Goal: Task Accomplishment & Management: Manage account settings

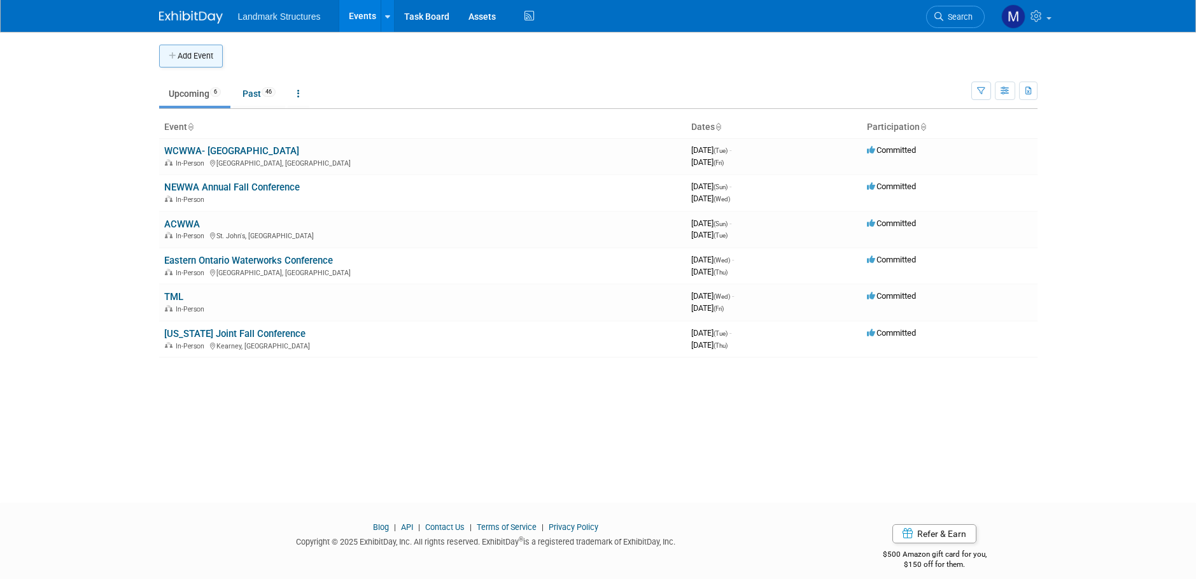
click at [192, 66] on button "Add Event" at bounding box center [191, 56] width 64 height 23
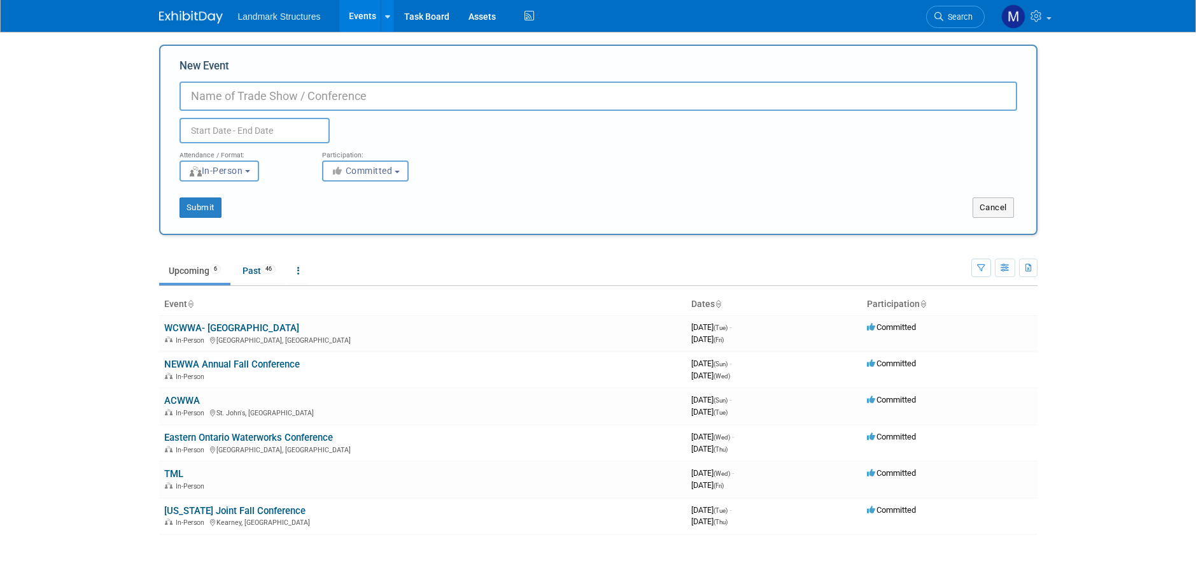
click at [235, 99] on input "New Event" at bounding box center [599, 95] width 838 height 29
type input "NC One Water"
click at [212, 139] on input "text" at bounding box center [255, 130] width 150 height 25
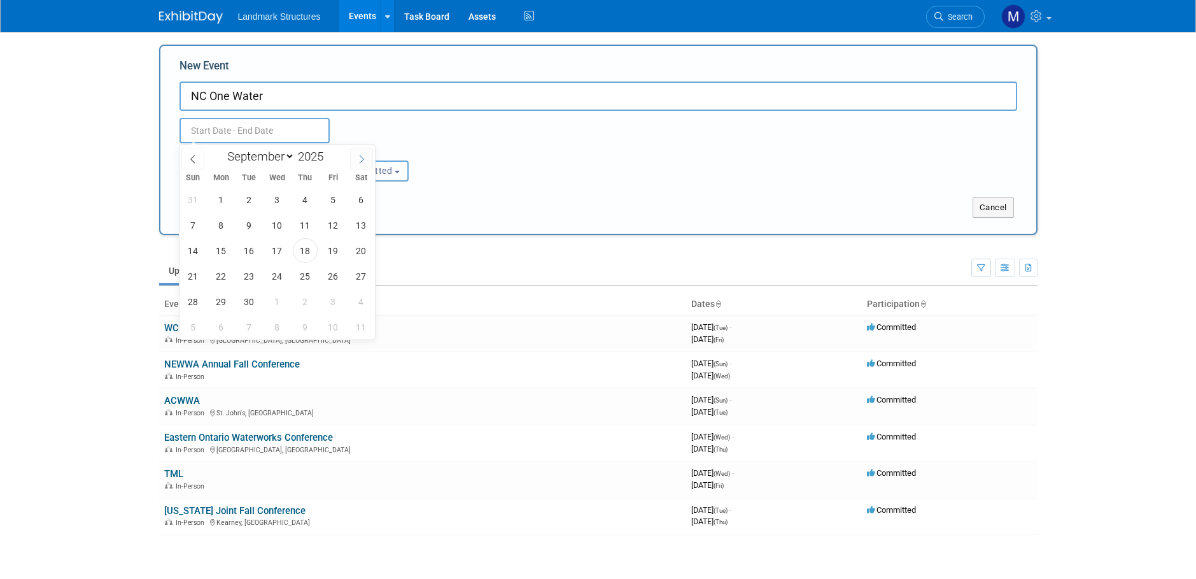
click at [362, 160] on icon at bounding box center [361, 159] width 9 height 9
select select "10"
click at [192, 226] on span "2" at bounding box center [193, 225] width 25 height 25
click at [276, 230] on span "5" at bounding box center [277, 225] width 25 height 25
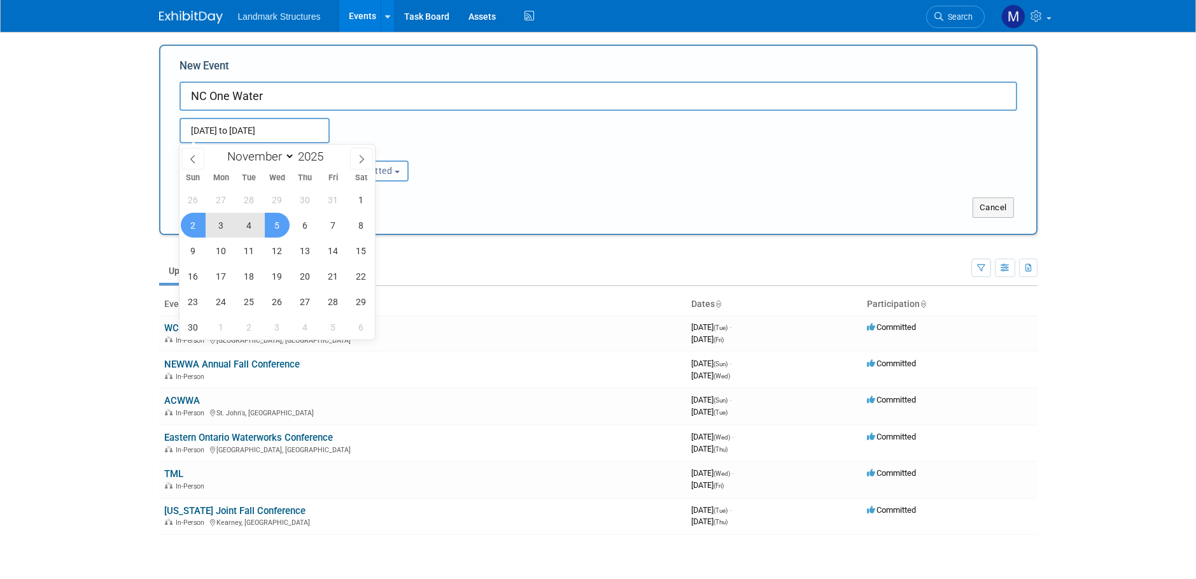
type input "Nov 2, 2025 to Nov 5, 2025"
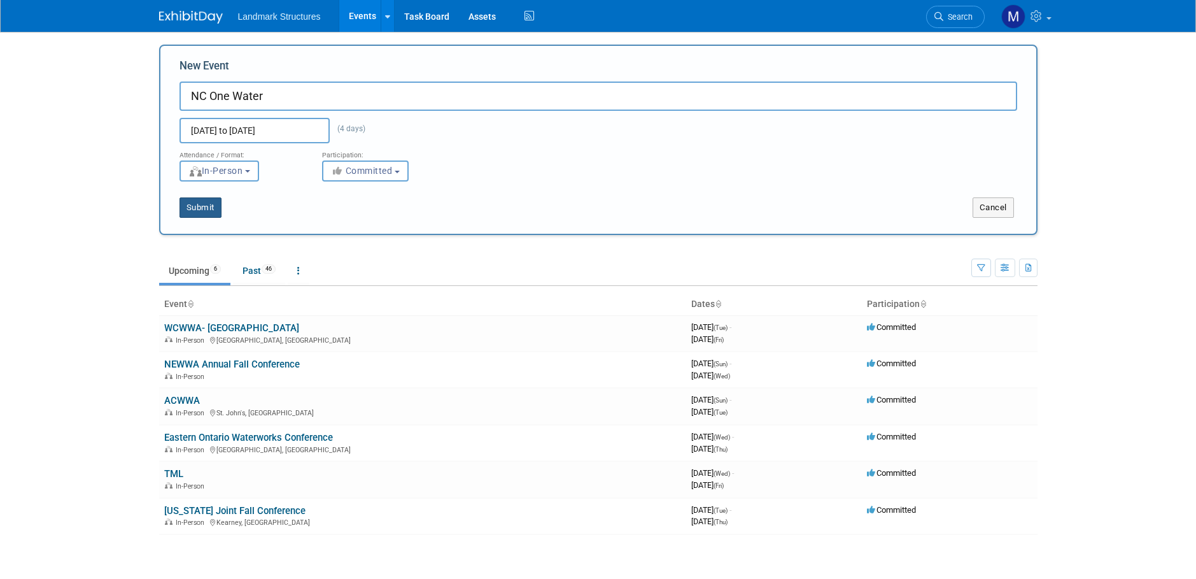
click at [215, 209] on button "Submit" at bounding box center [201, 207] width 42 height 20
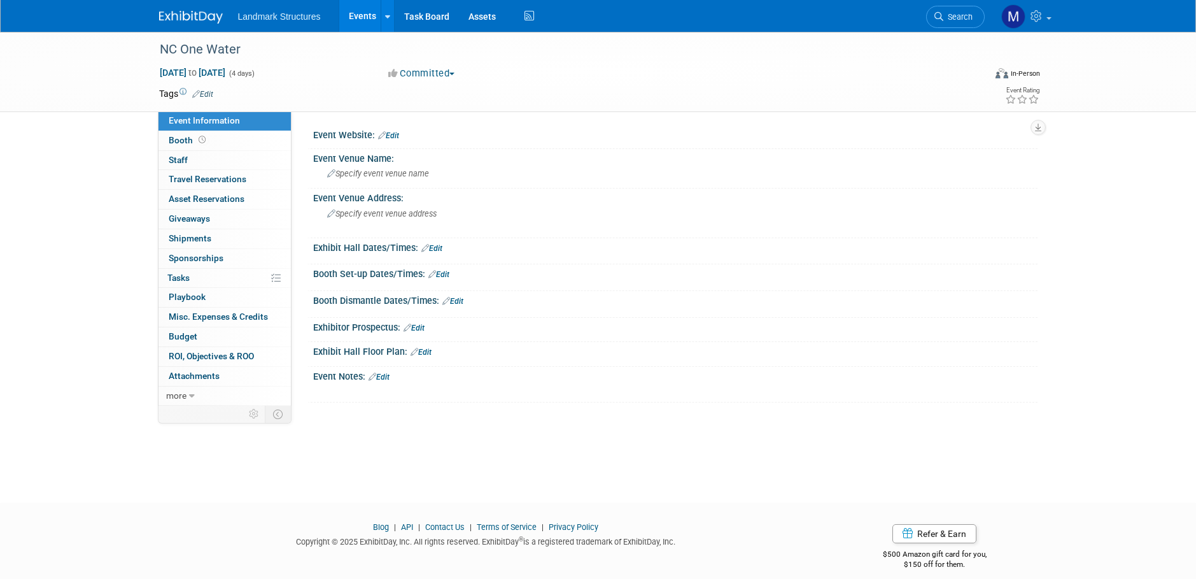
click at [367, 20] on link "Events" at bounding box center [362, 16] width 46 height 32
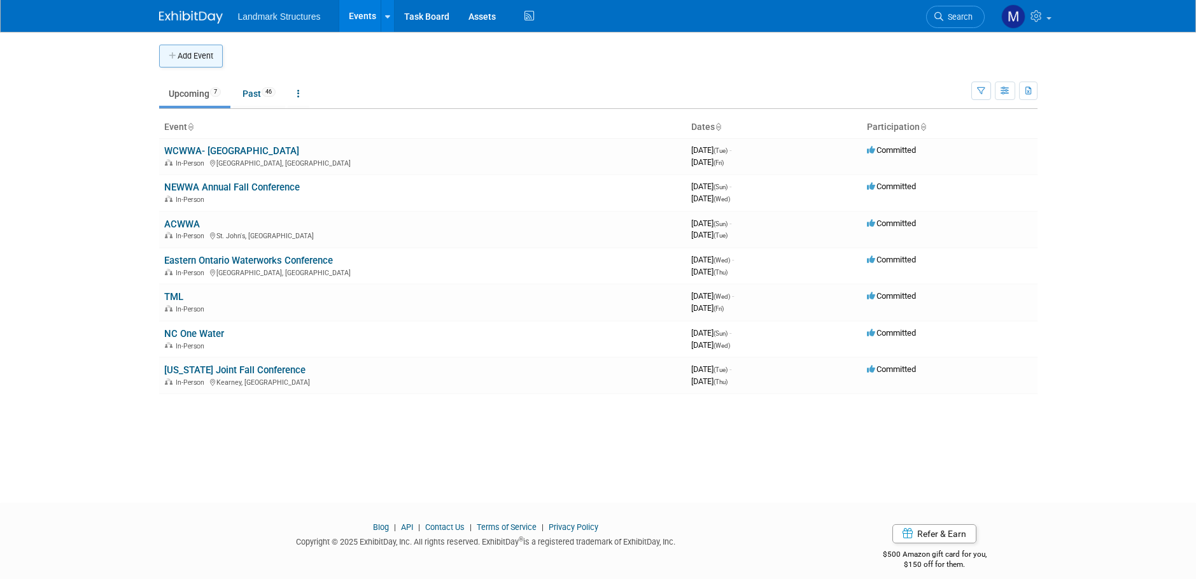
click at [216, 52] on button "Add Event" at bounding box center [191, 56] width 64 height 23
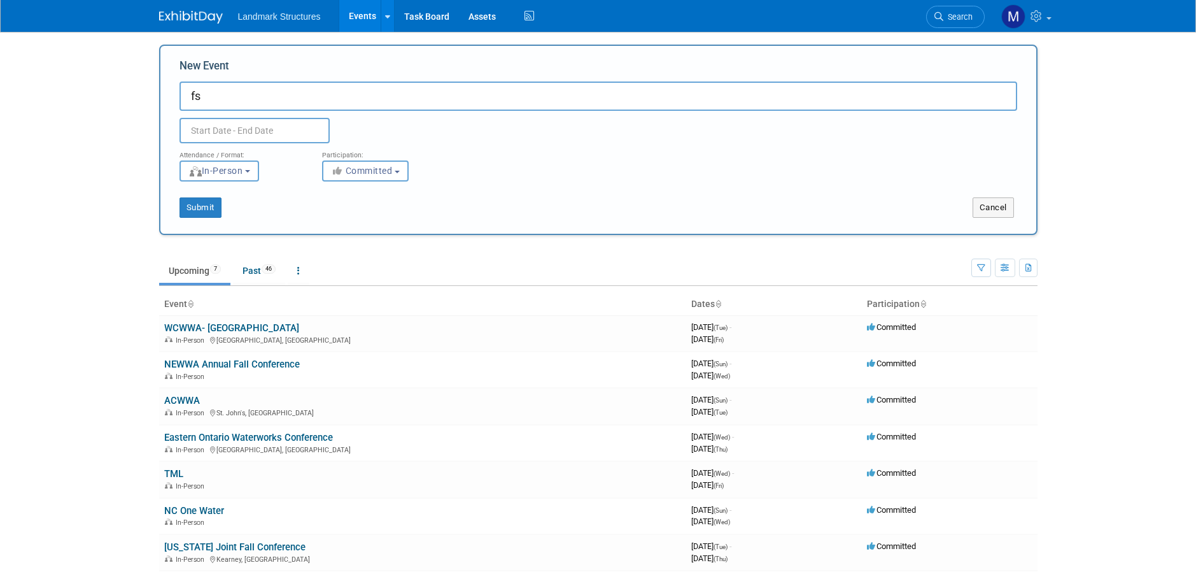
type input "f"
type input "FS AWWA Fall Conference"
click at [228, 135] on input "text" at bounding box center [255, 130] width 150 height 25
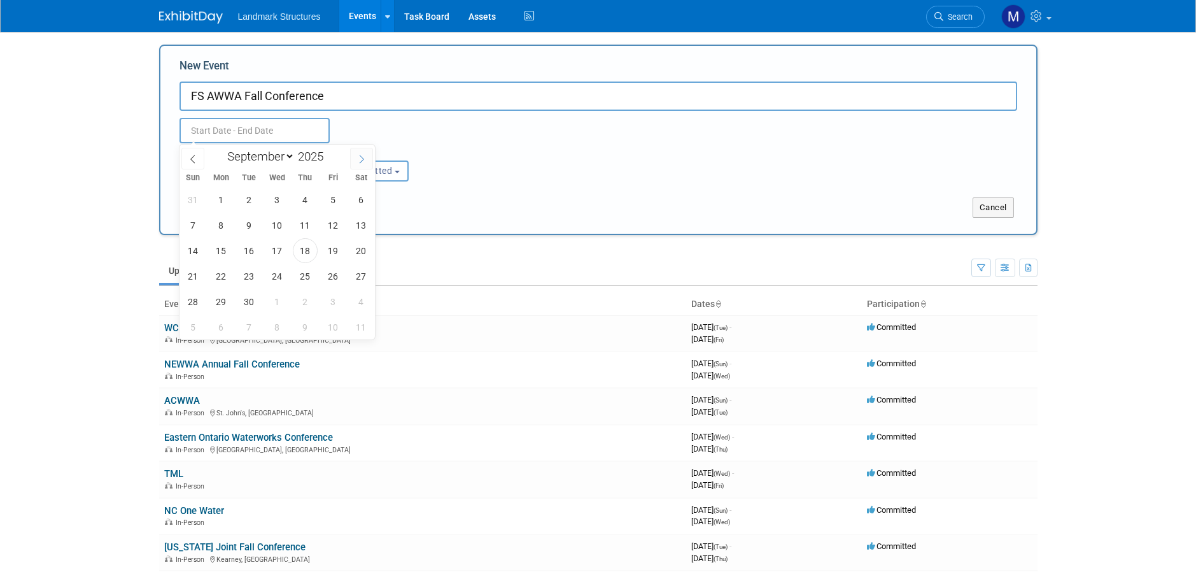
click at [358, 164] on span at bounding box center [361, 159] width 23 height 22
select select "10"
click at [199, 328] on span "30" at bounding box center [193, 326] width 25 height 25
click at [272, 330] on span "3" at bounding box center [277, 326] width 25 height 25
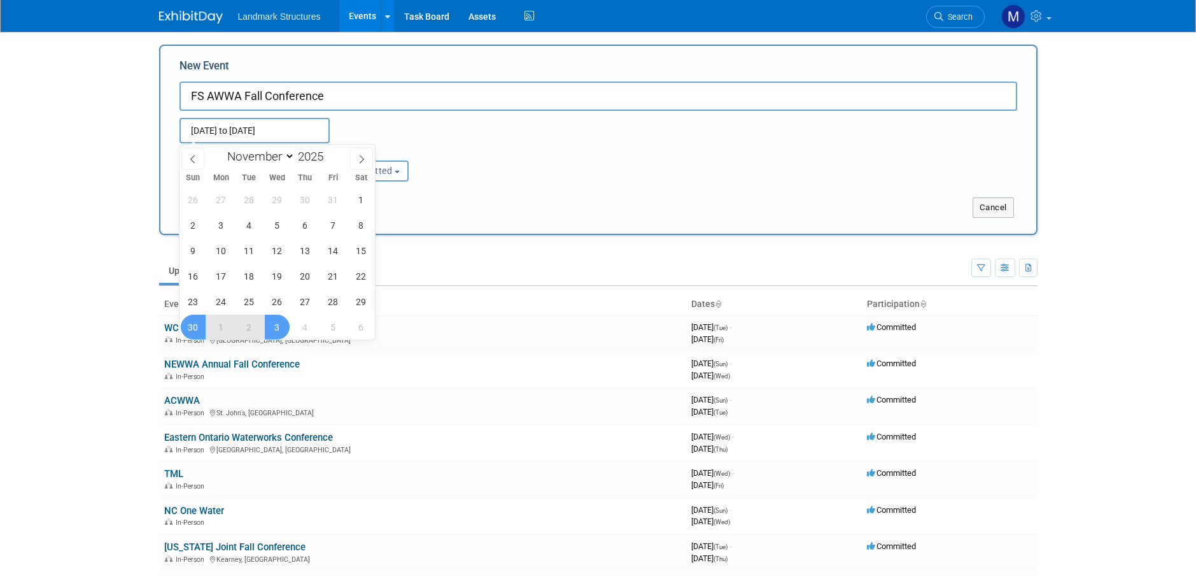
type input "Nov 30, 2025 to Dec 3, 2025"
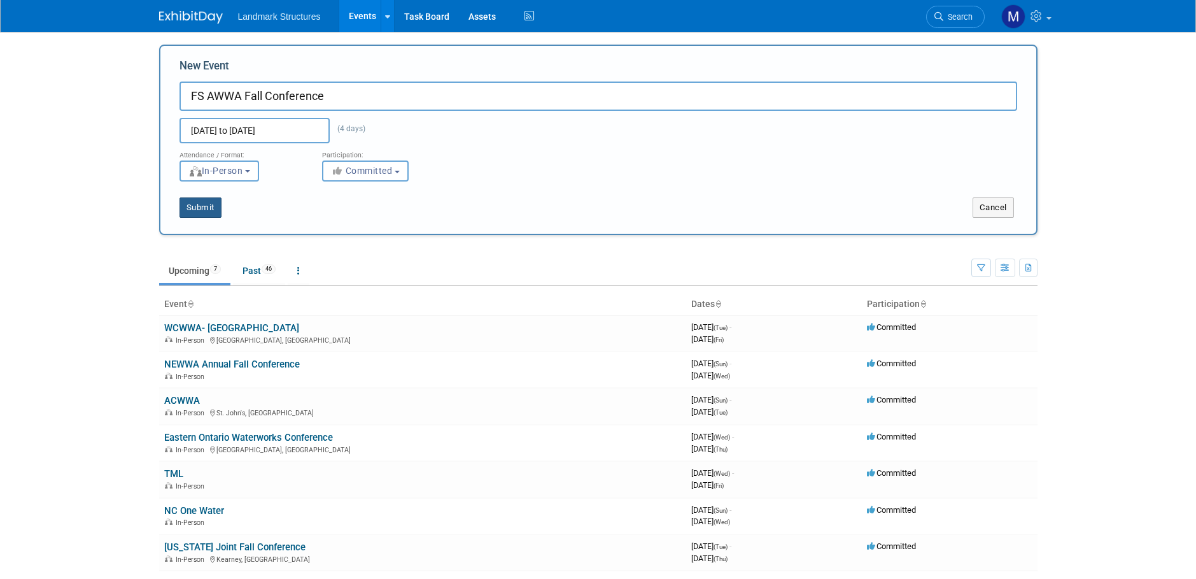
click at [217, 211] on button "Submit" at bounding box center [201, 207] width 42 height 20
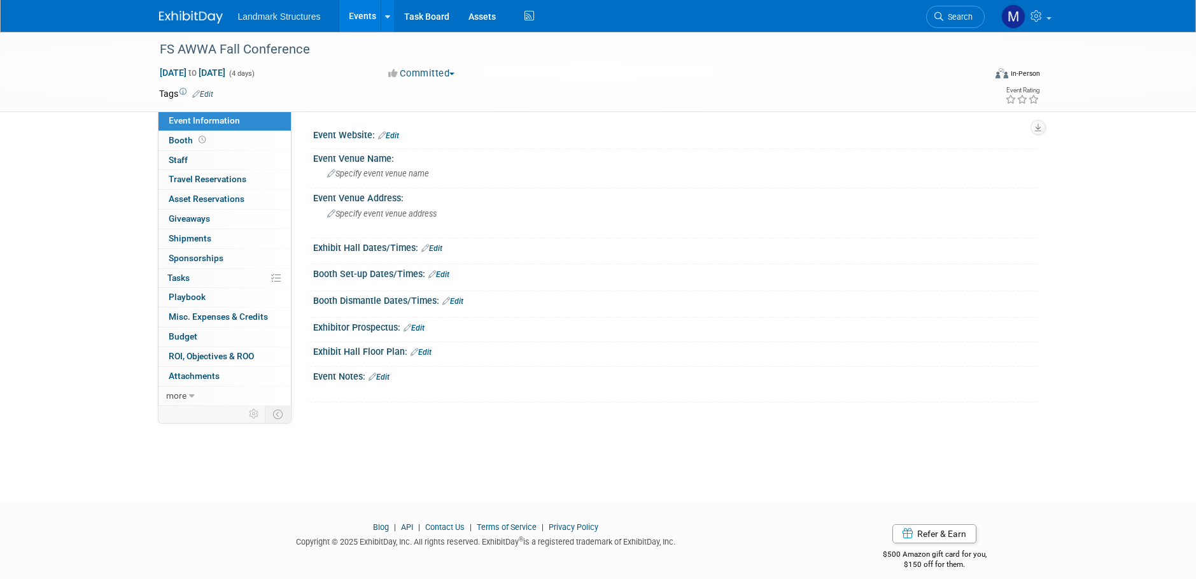
click at [369, 17] on link "Events" at bounding box center [362, 16] width 46 height 32
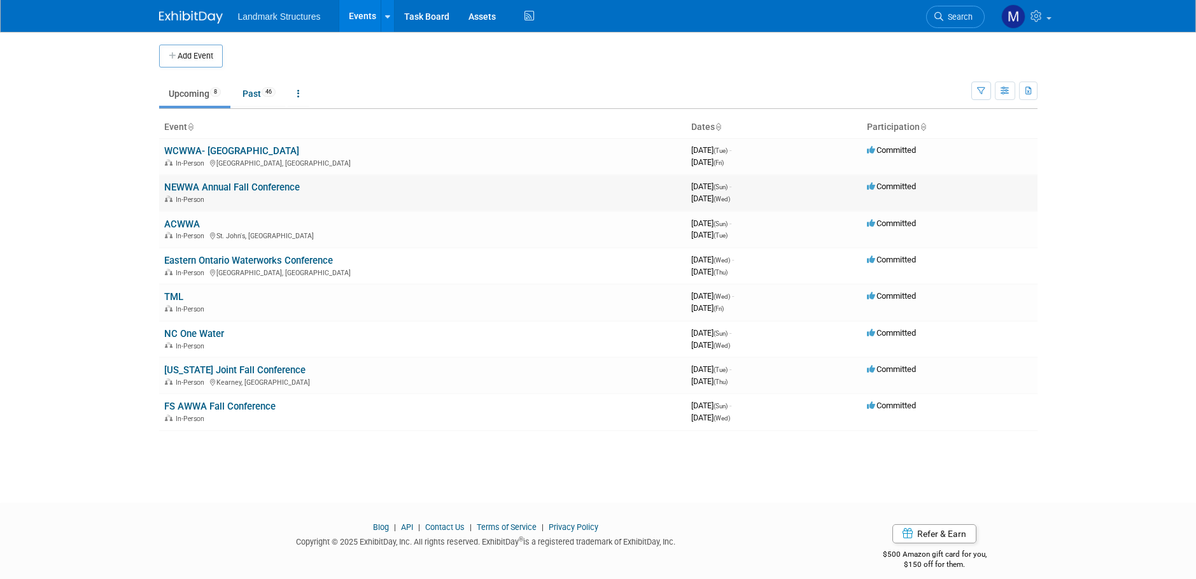
click at [227, 189] on link "NEWWA Annual Fall Conference" at bounding box center [232, 186] width 136 height 11
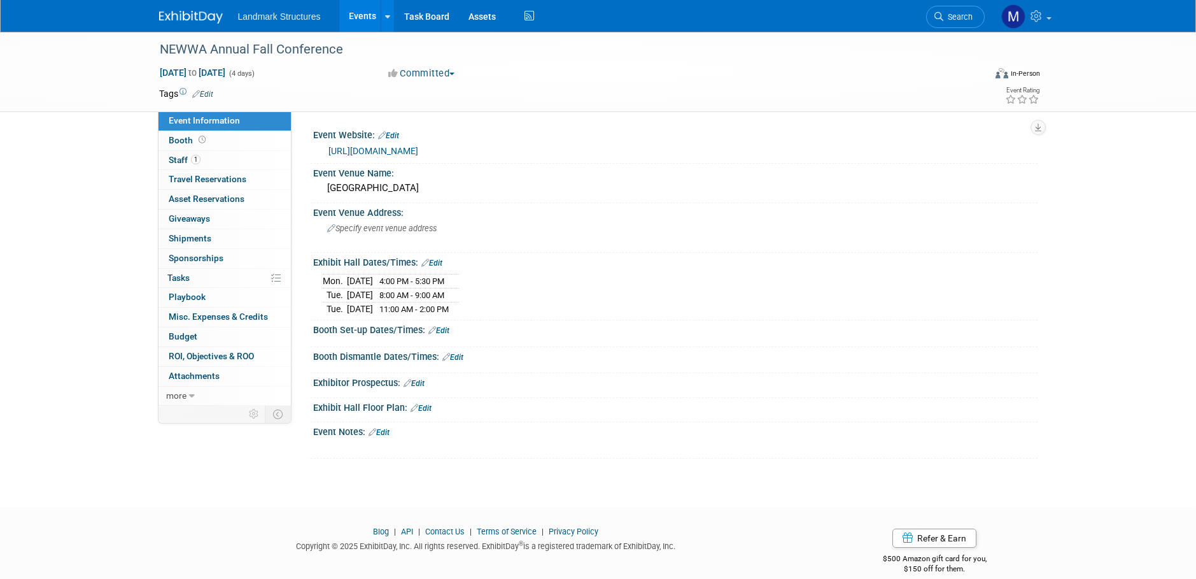
click at [448, 330] on link "Edit" at bounding box center [438, 330] width 21 height 9
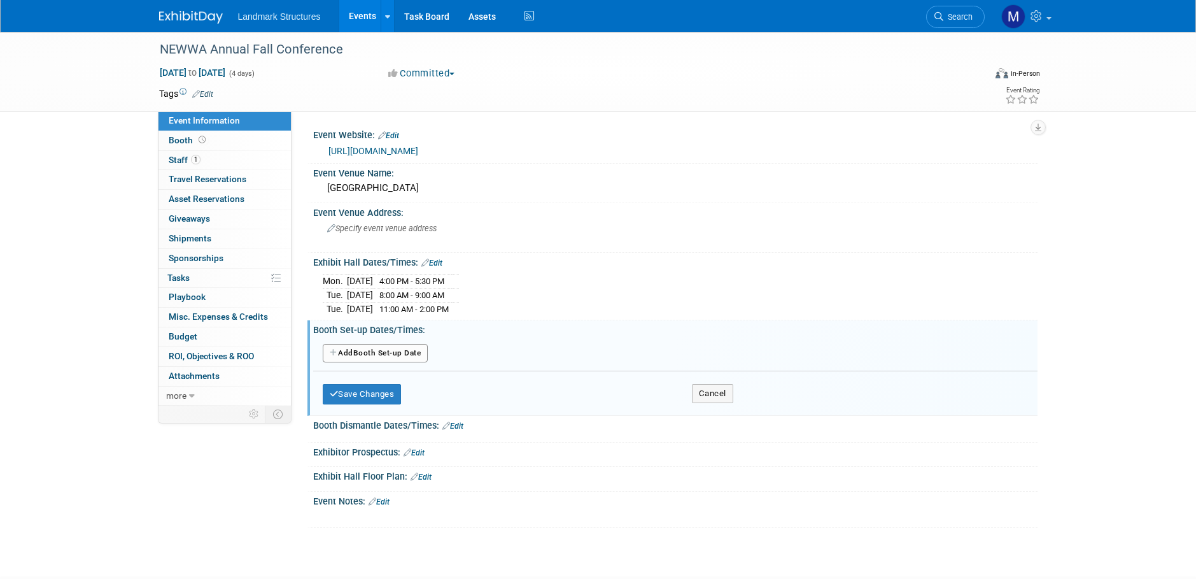
click at [364, 346] on button "Add Another Booth Set-up Date" at bounding box center [376, 353] width 106 height 19
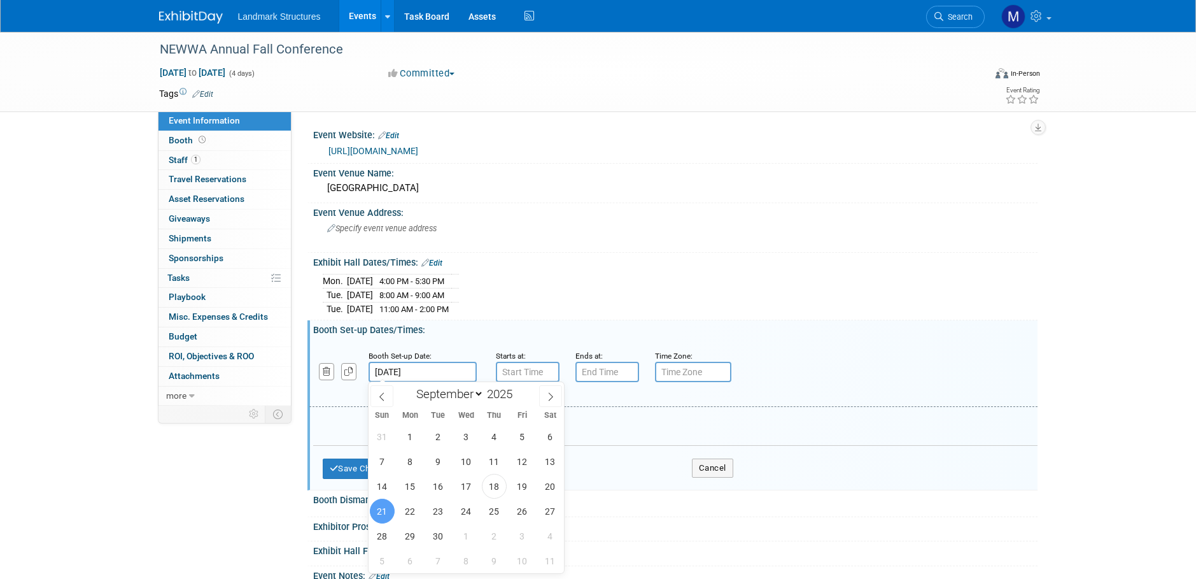
click at [437, 373] on input "Sep 21, 2025" at bounding box center [423, 372] width 108 height 20
click at [413, 505] on span "22" at bounding box center [410, 510] width 25 height 25
type input "Sep 22, 2025"
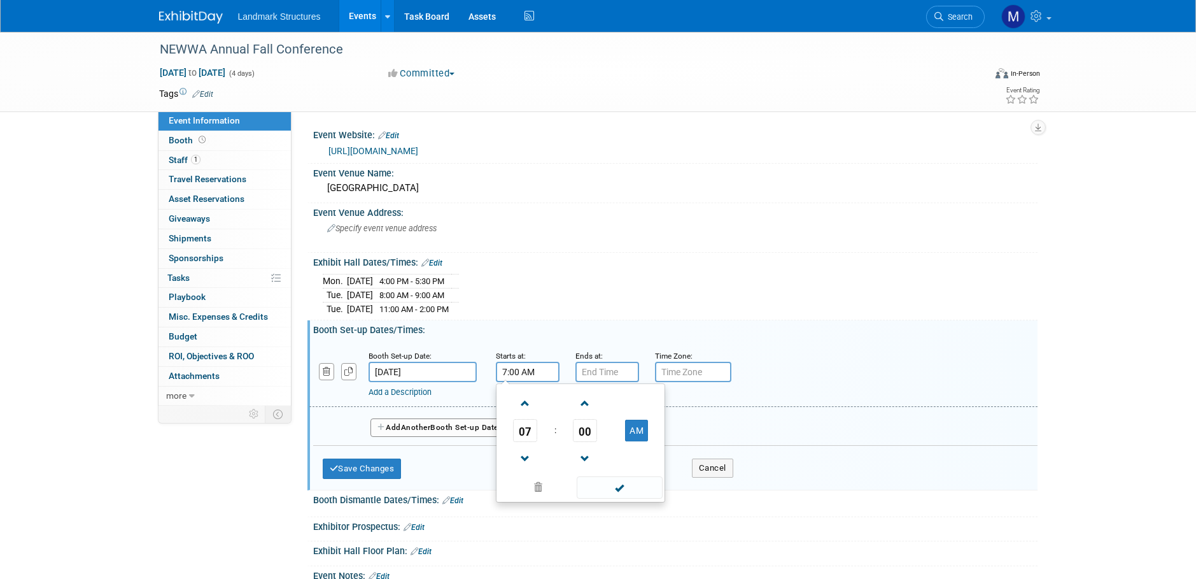
click at [517, 377] on input "7:00 AM" at bounding box center [528, 372] width 64 height 20
click at [518, 429] on span "07" at bounding box center [525, 430] width 24 height 23
click at [531, 472] on td "08" at bounding box center [519, 472] width 41 height 34
click at [591, 435] on span "00" at bounding box center [585, 430] width 24 height 23
click at [607, 434] on td "30" at bounding box center [601, 438] width 41 height 34
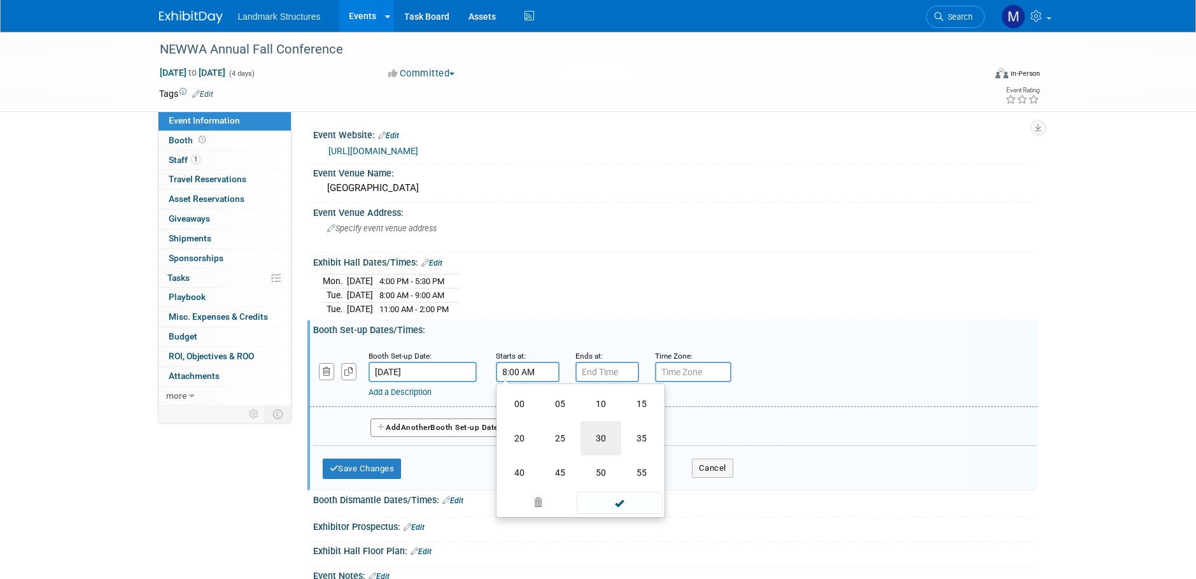
type input "8:30 AM"
click at [605, 374] on input "7:00 PM" at bounding box center [607, 372] width 64 height 20
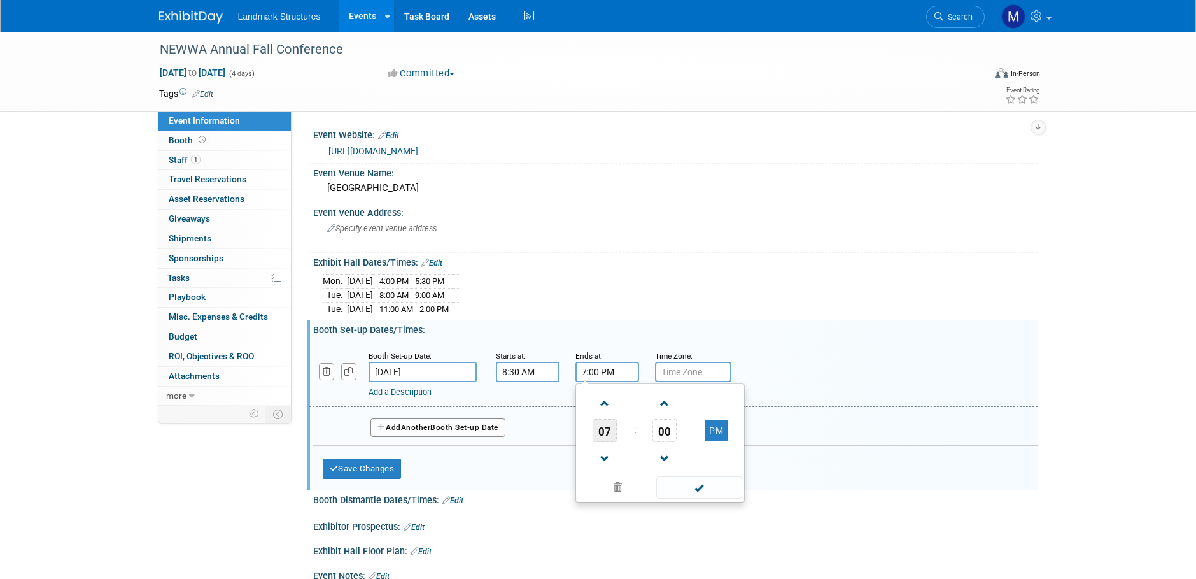
click at [607, 431] on span "07" at bounding box center [605, 430] width 24 height 23
click at [602, 436] on td "04" at bounding box center [599, 438] width 41 height 34
type input "4:00 PM"
click at [709, 482] on span at bounding box center [699, 487] width 86 height 22
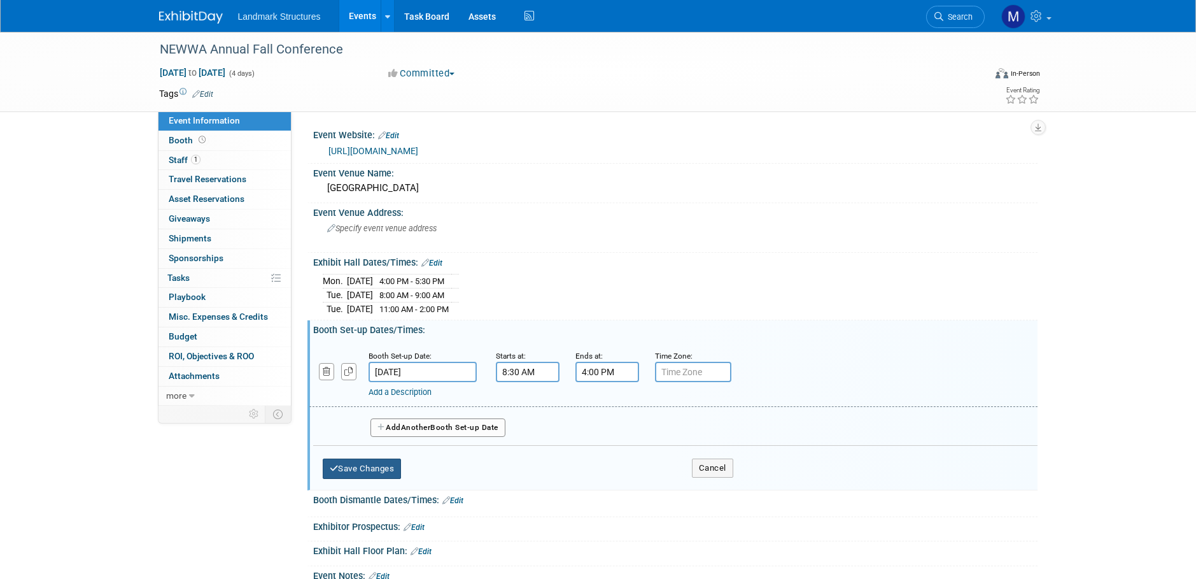
click at [390, 470] on button "Save Changes" at bounding box center [362, 468] width 79 height 20
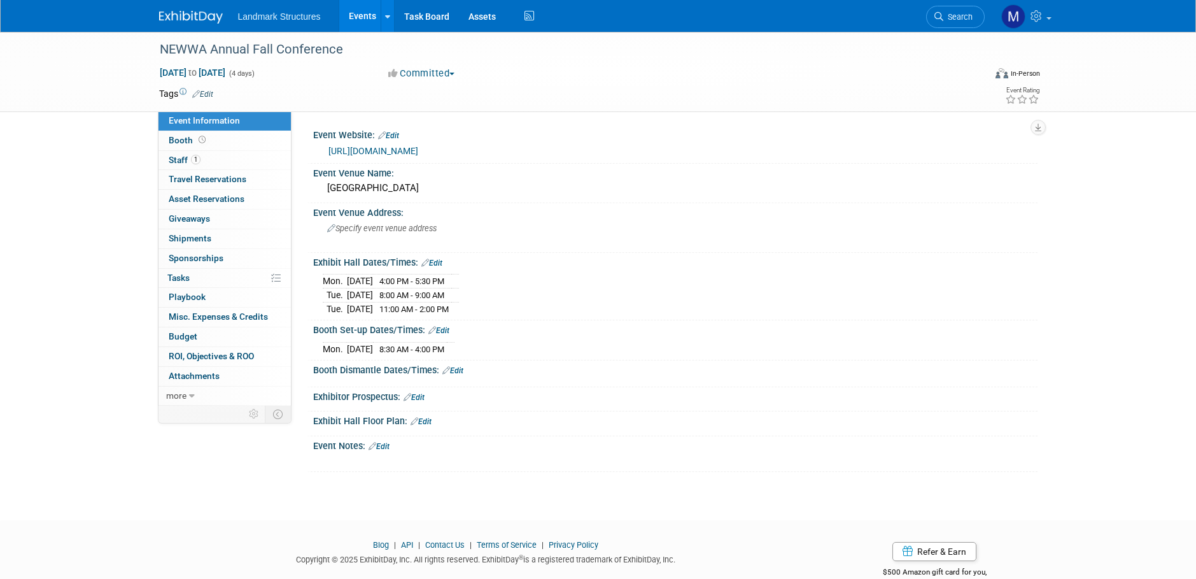
click at [456, 371] on link "Edit" at bounding box center [452, 370] width 21 height 9
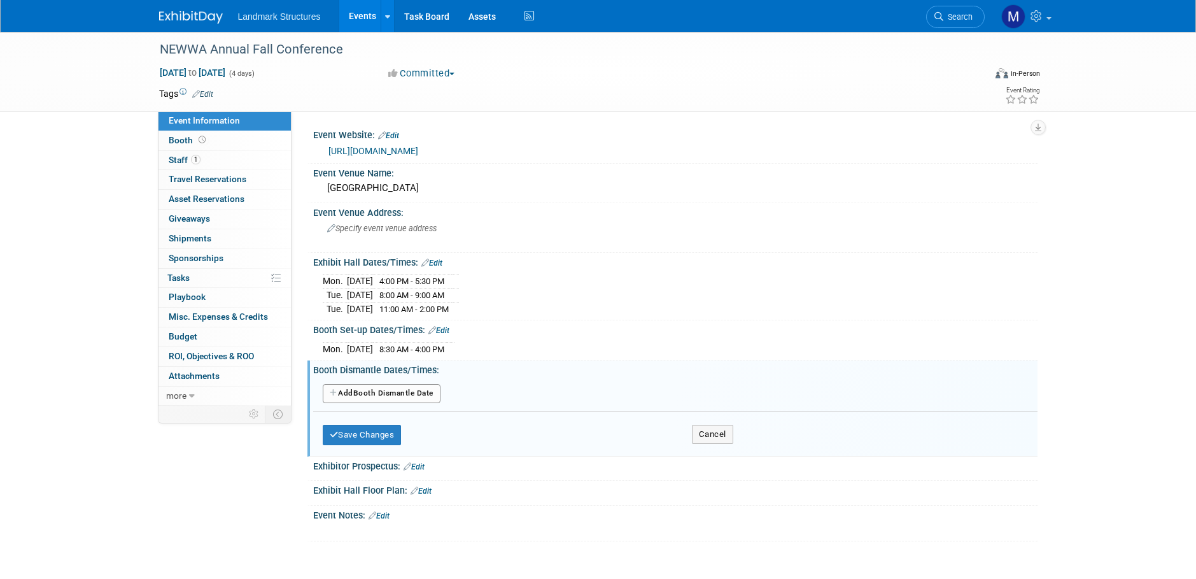
click at [416, 393] on button "Add Another Booth Dismantle Date" at bounding box center [382, 393] width 118 height 19
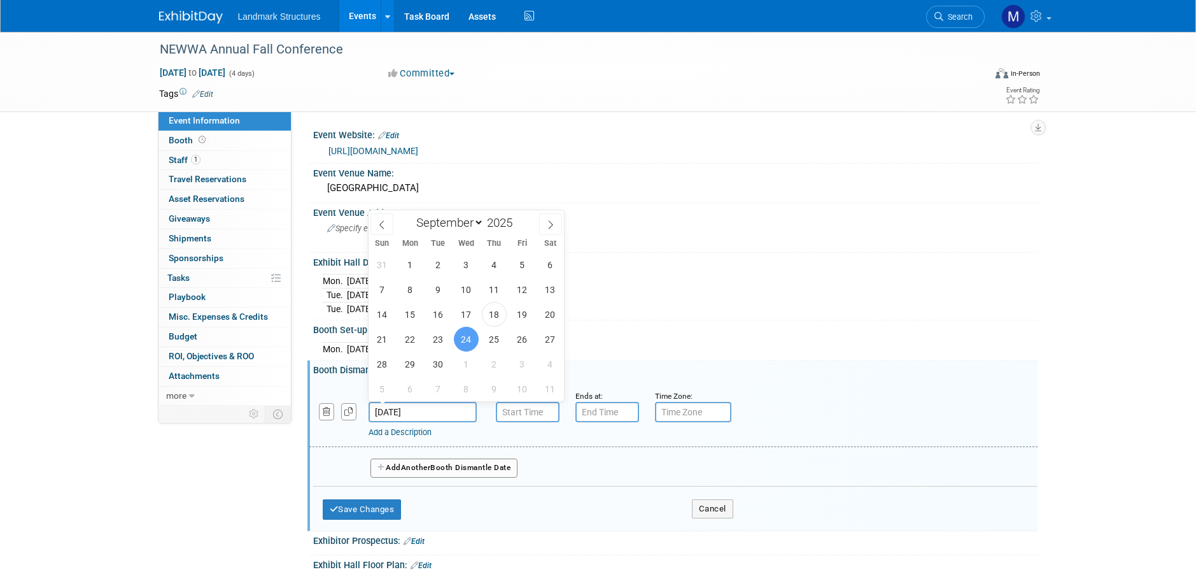
click at [441, 408] on input "Sep 24, 2025" at bounding box center [423, 412] width 108 height 20
click at [436, 334] on span "23" at bounding box center [438, 339] width 25 height 25
type input "Sep 23, 2025"
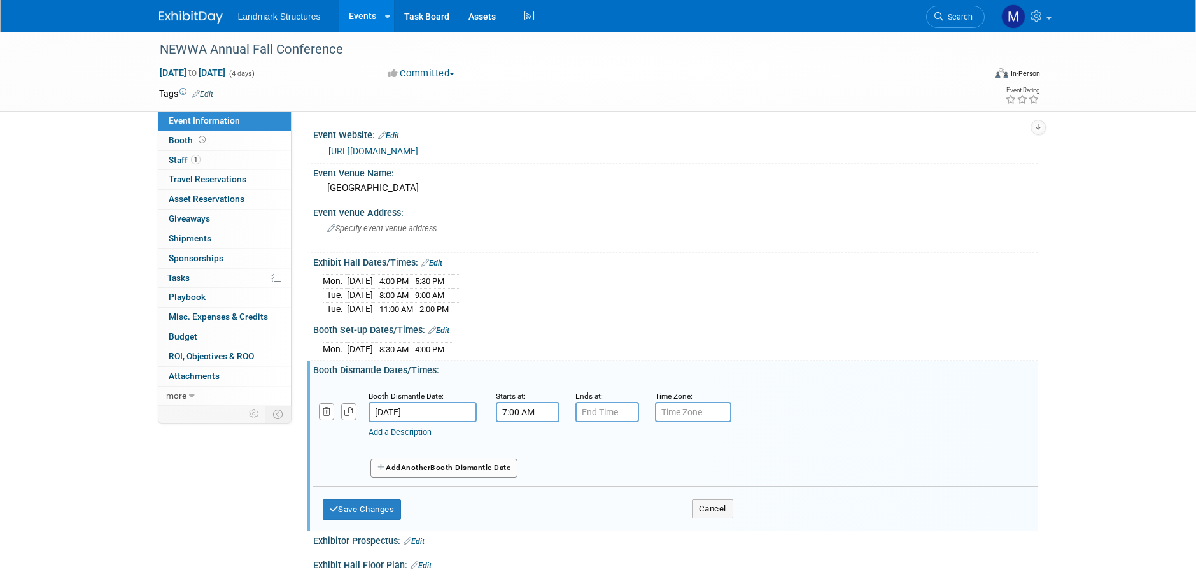
click at [513, 414] on input "7:00 AM" at bounding box center [528, 412] width 64 height 20
click at [522, 469] on span "07" at bounding box center [525, 470] width 24 height 23
click at [599, 439] on td "02" at bounding box center [601, 444] width 41 height 34
click at [626, 464] on button "AM" at bounding box center [636, 471] width 23 height 22
type input "2:00 PM"
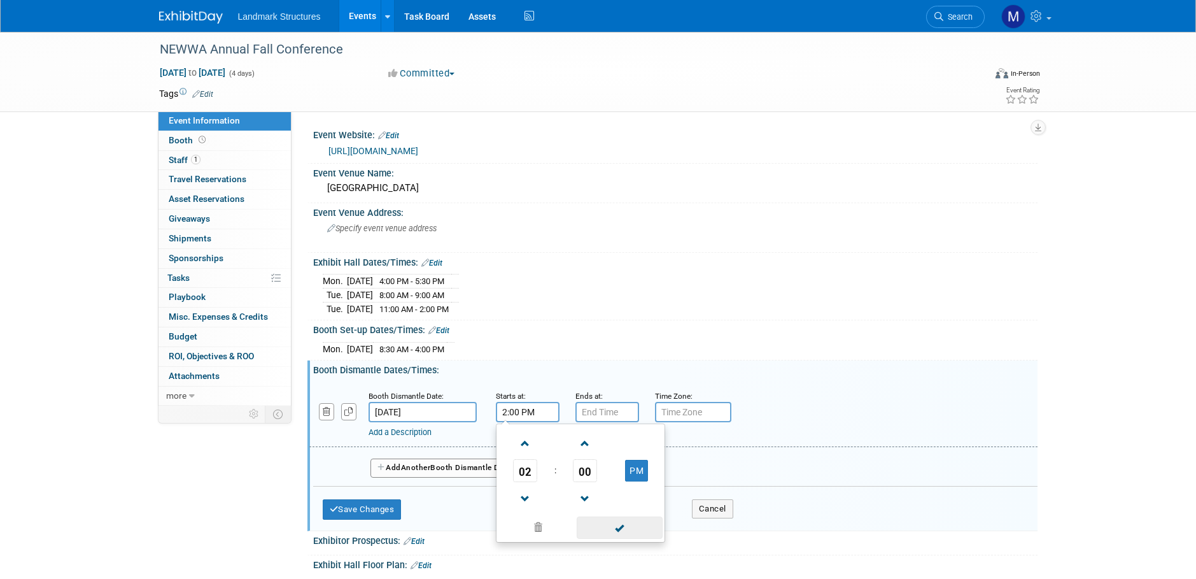
click at [636, 529] on span at bounding box center [620, 527] width 86 height 22
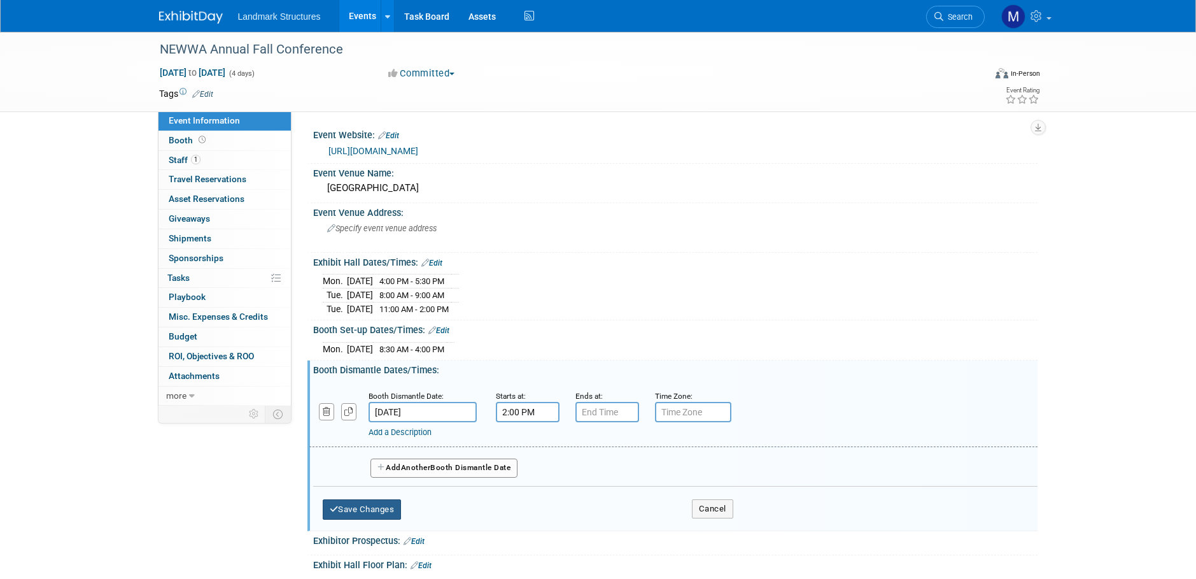
click at [377, 505] on button "Save Changes" at bounding box center [362, 509] width 79 height 20
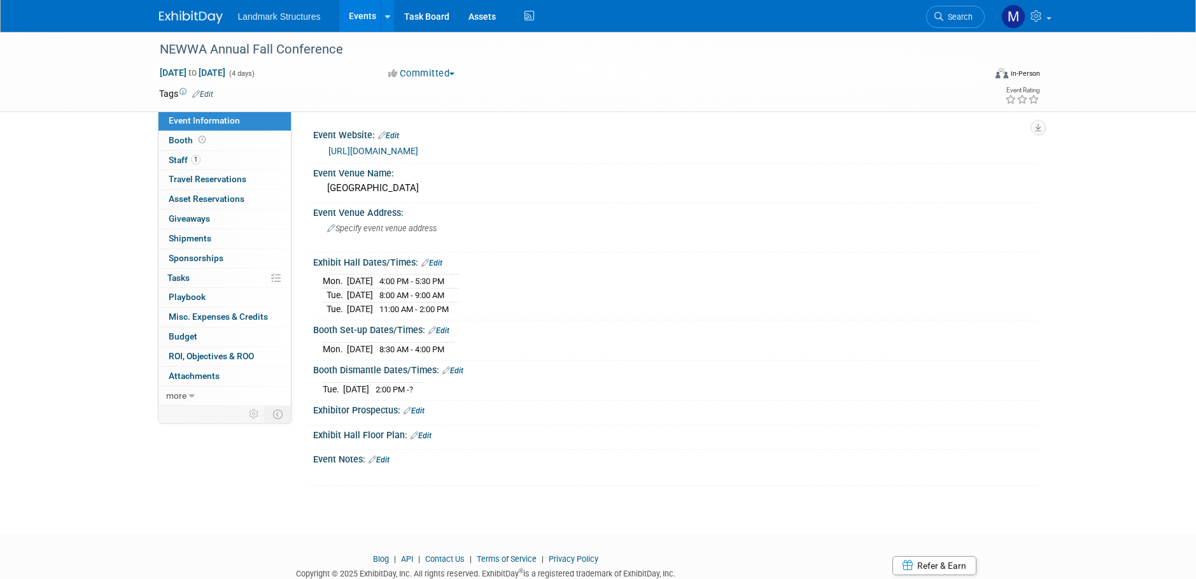
click at [358, 13] on link "Events" at bounding box center [362, 16] width 46 height 32
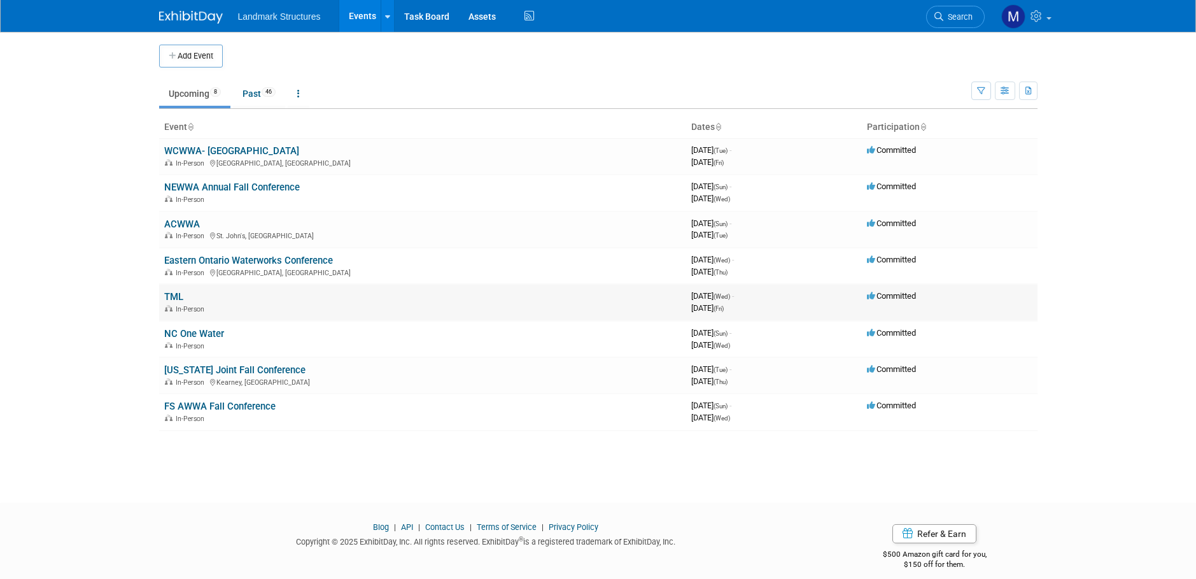
click at [237, 305] on div "In-Person" at bounding box center [422, 308] width 517 height 10
click at [237, 304] on div "In-Person" at bounding box center [422, 308] width 517 height 10
click at [174, 297] on link "TML" at bounding box center [173, 296] width 19 height 11
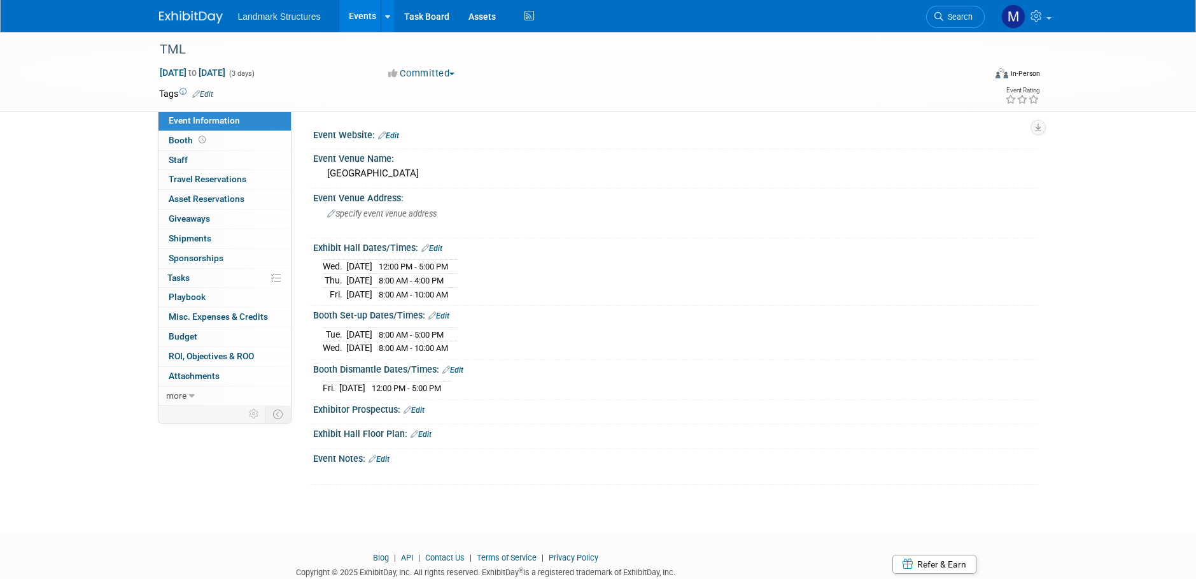
click at [372, 15] on link "Events" at bounding box center [362, 16] width 46 height 32
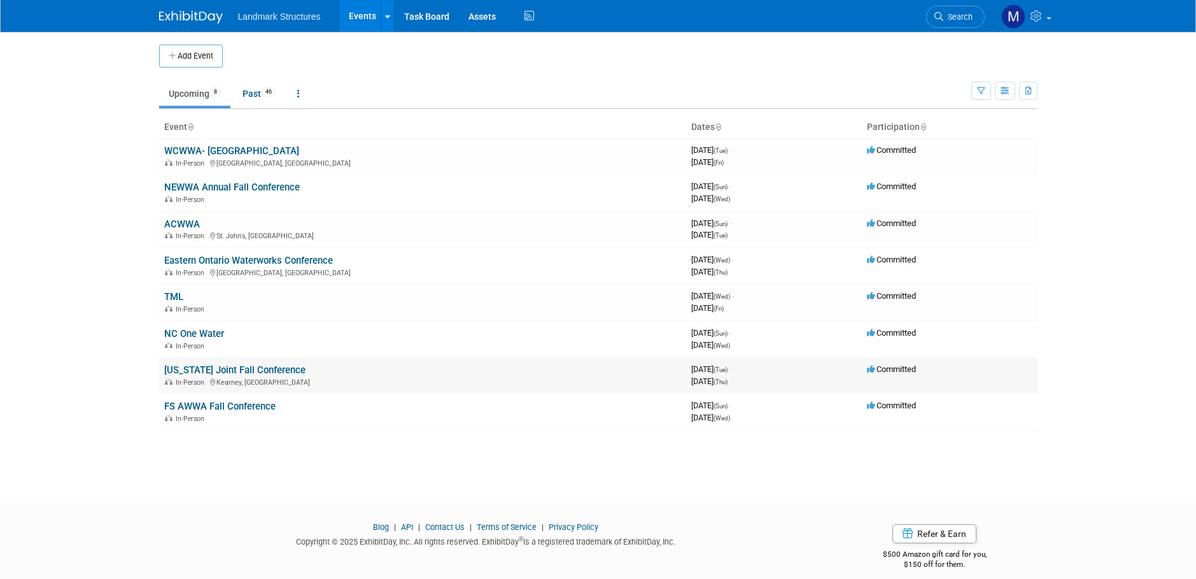
click at [219, 370] on link "[US_STATE] Joint Fall Conference" at bounding box center [234, 369] width 141 height 11
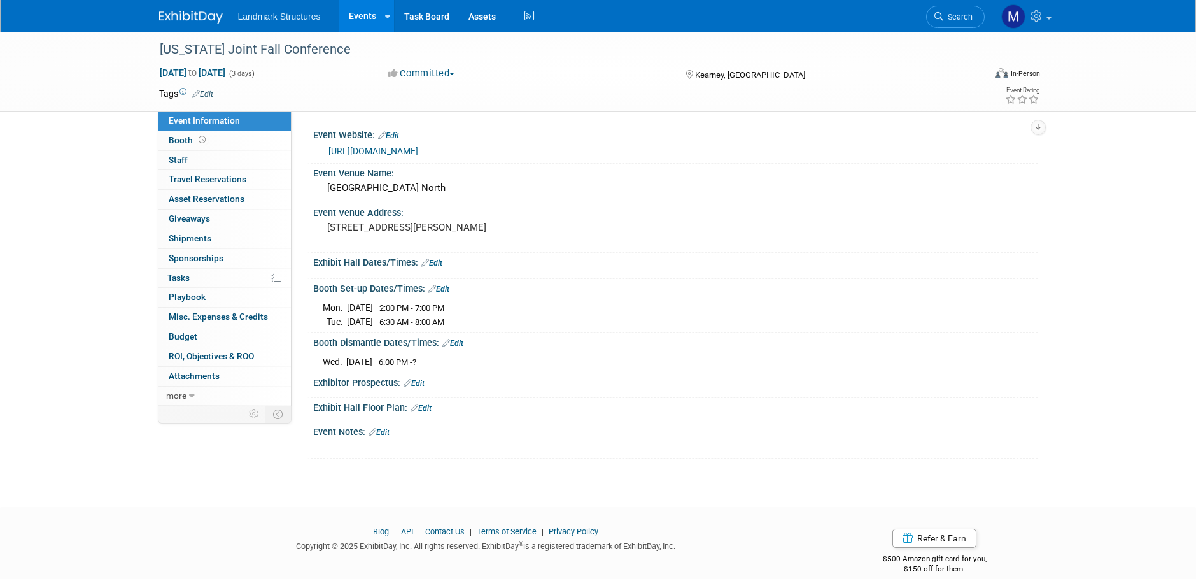
click at [418, 149] on link "https://nebwea.starchapter.com/meetinginfo.php?id=131&ts=1757026387" at bounding box center [373, 151] width 90 height 10
click at [367, 13] on link "Events" at bounding box center [362, 16] width 46 height 32
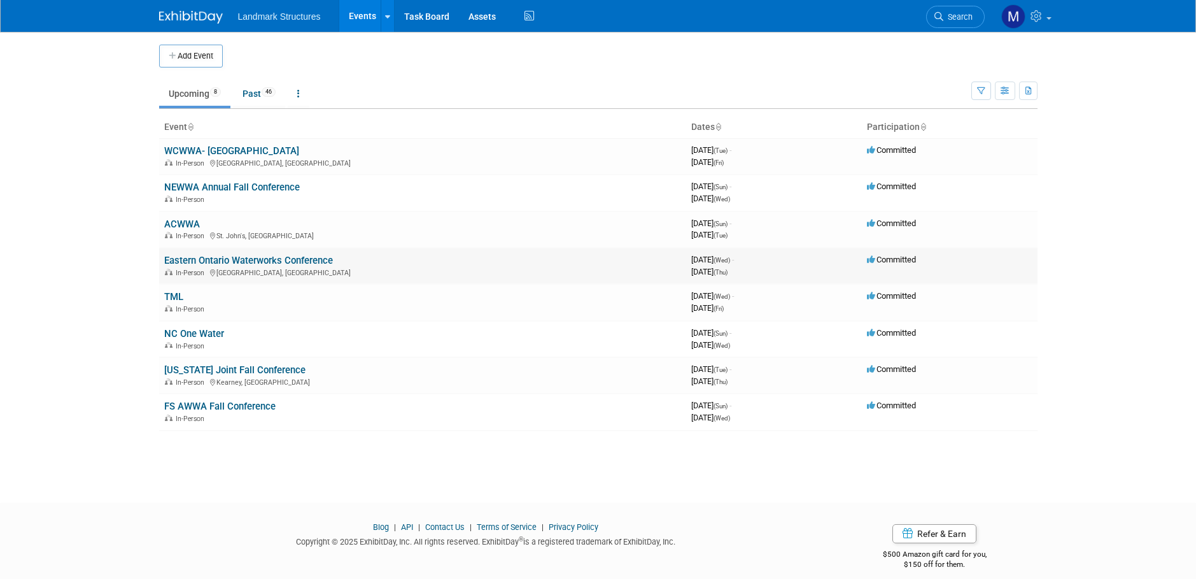
click at [272, 262] on link "Eastern Ontario Waterworks Conference" at bounding box center [248, 260] width 169 height 11
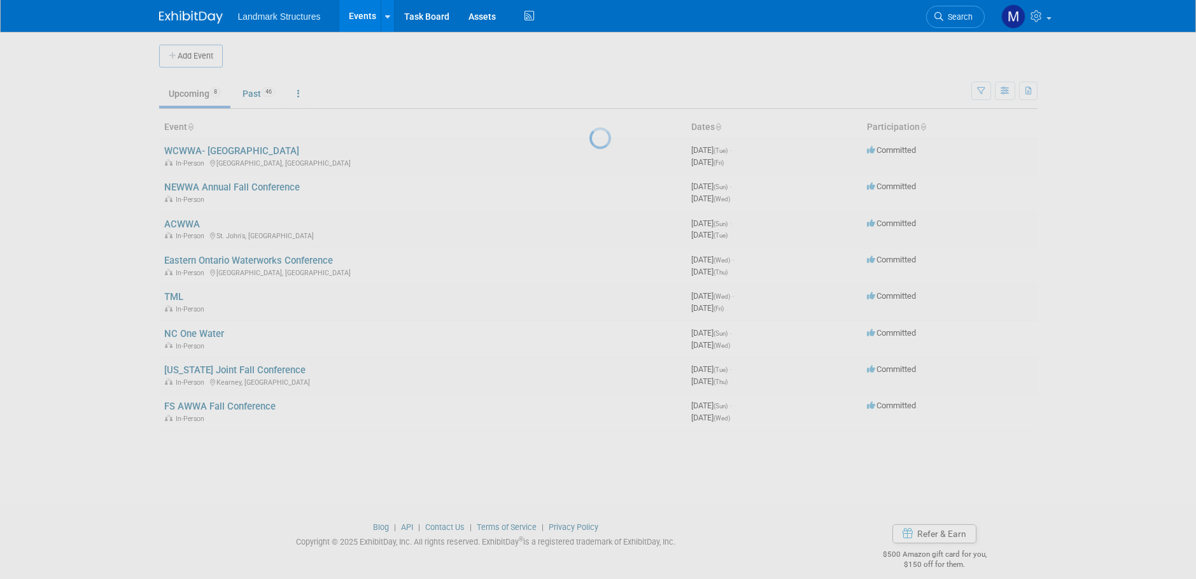
click at [589, 263] on div at bounding box center [598, 289] width 18 height 579
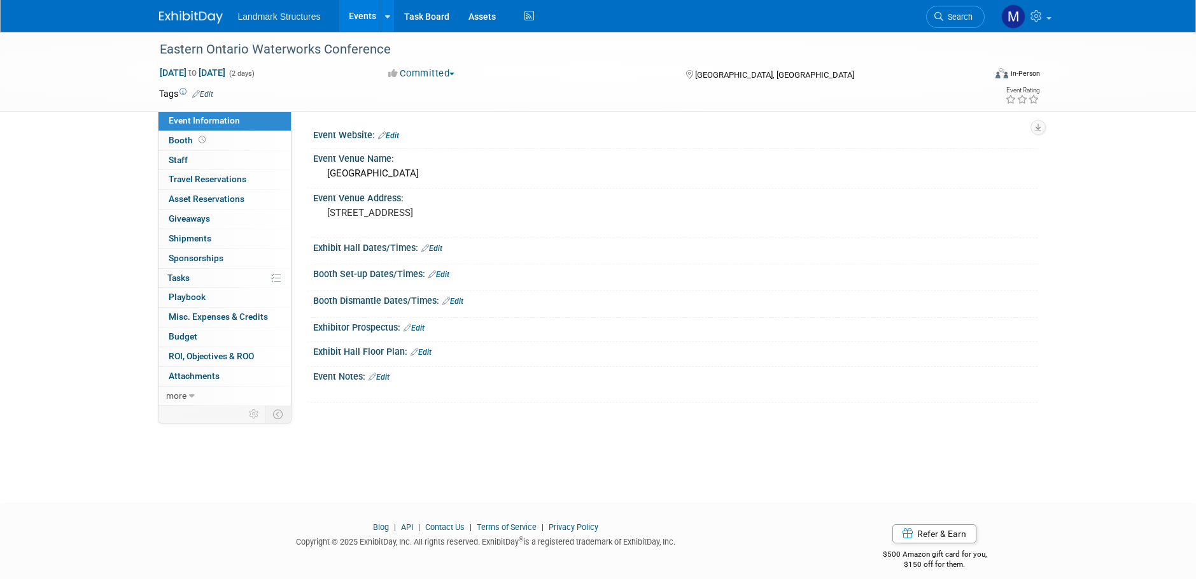
click at [362, 14] on link "Events" at bounding box center [362, 16] width 46 height 32
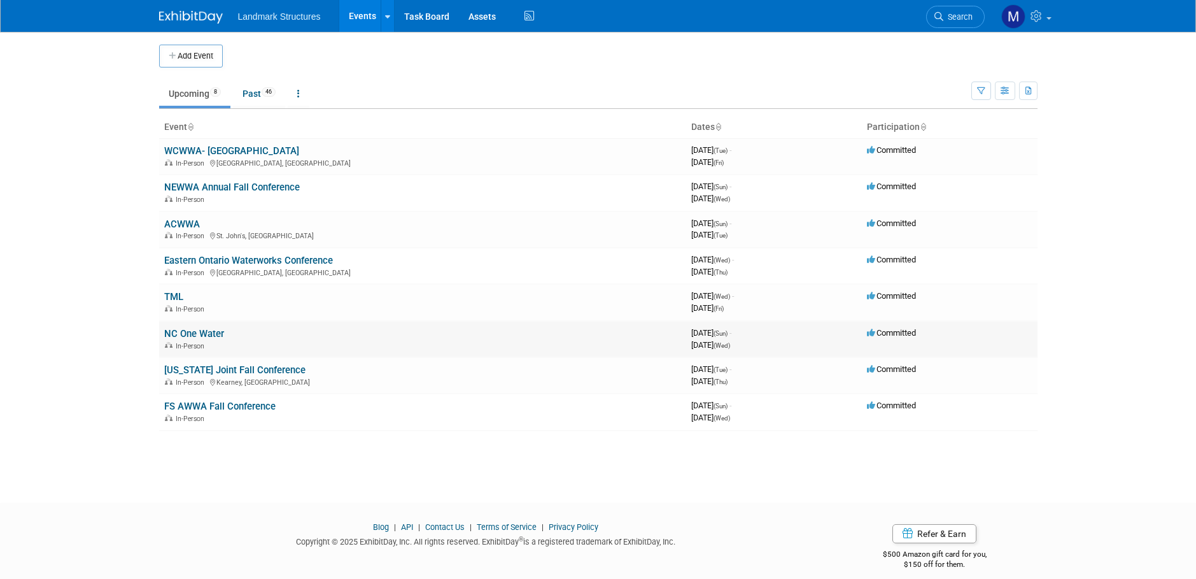
click at [197, 338] on link "NC One Water" at bounding box center [194, 333] width 60 height 11
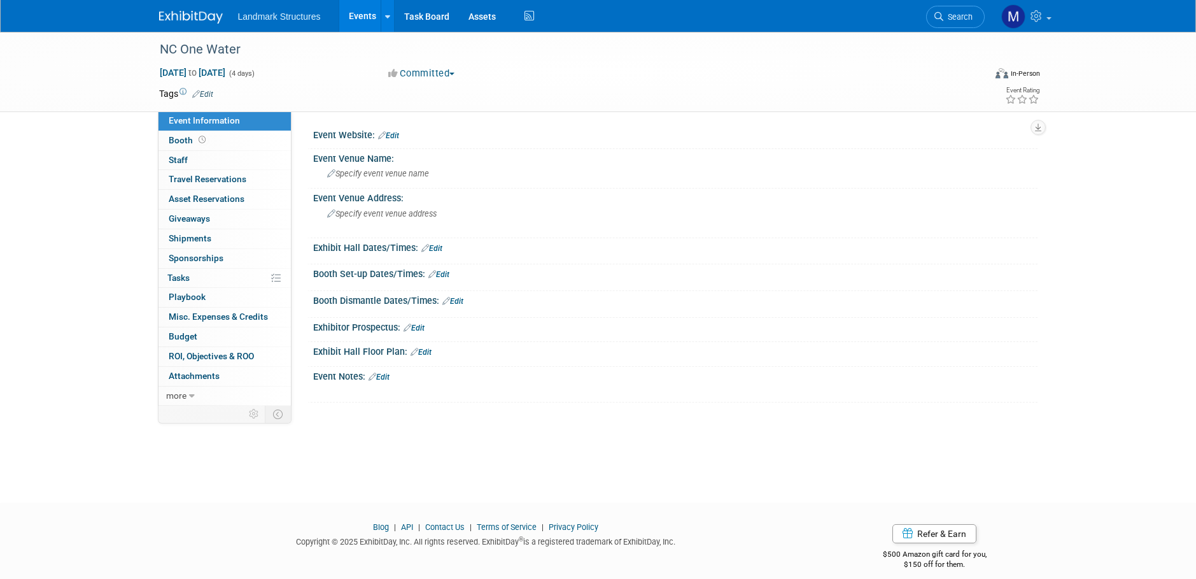
click at [444, 273] on link "Edit" at bounding box center [438, 274] width 21 height 9
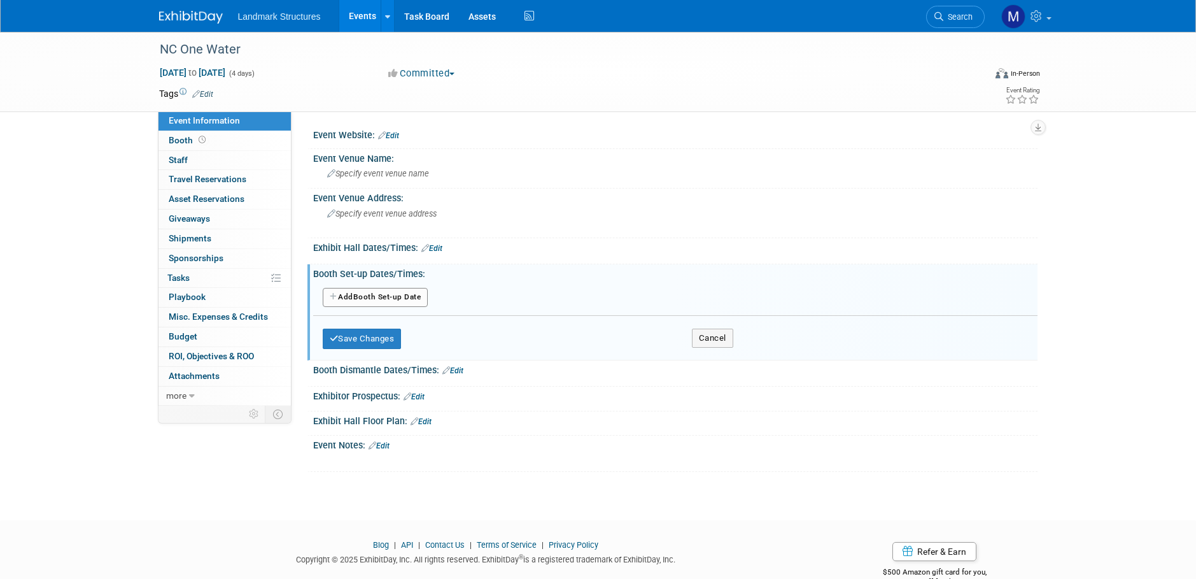
click at [408, 295] on button "Add Another Booth Set-up Date" at bounding box center [376, 297] width 106 height 19
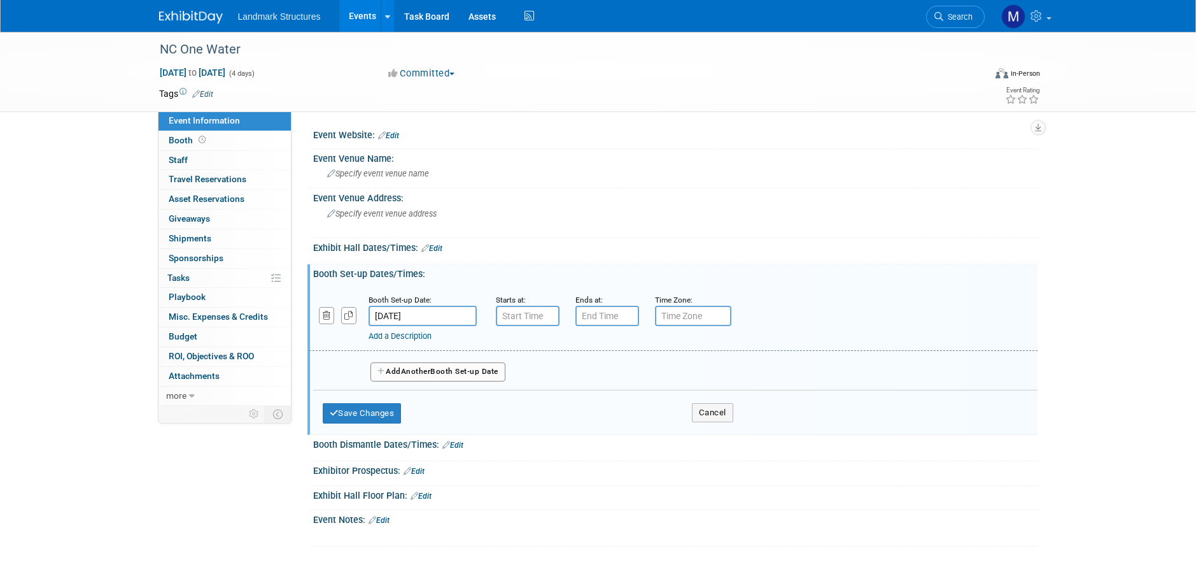
click at [460, 318] on input "Nov 2, 2025" at bounding box center [423, 316] width 108 height 20
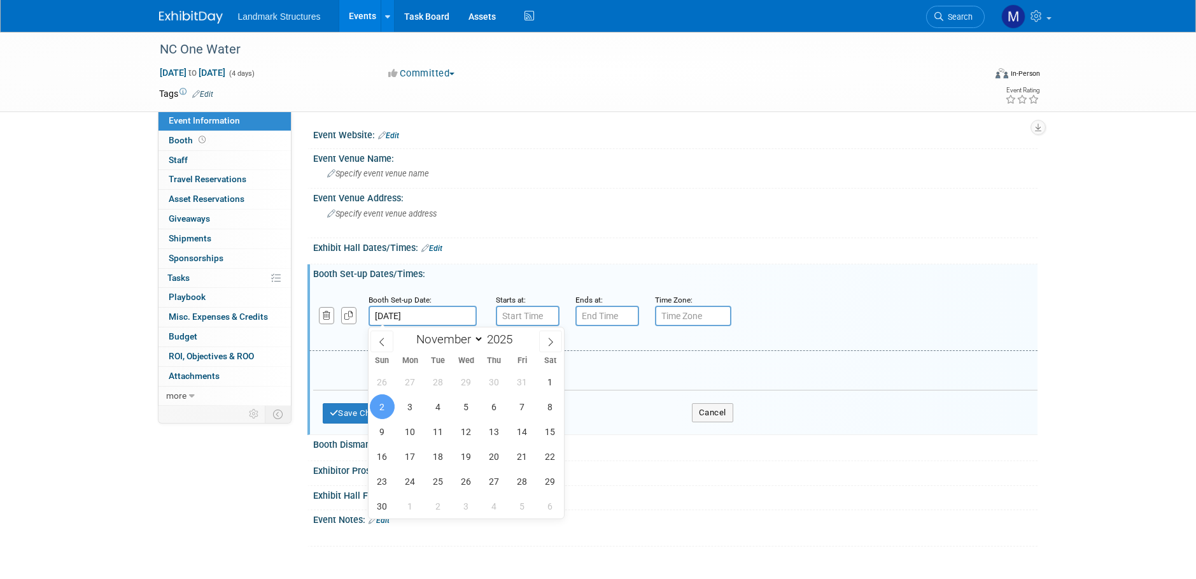
click at [382, 411] on span "2" at bounding box center [382, 406] width 25 height 25
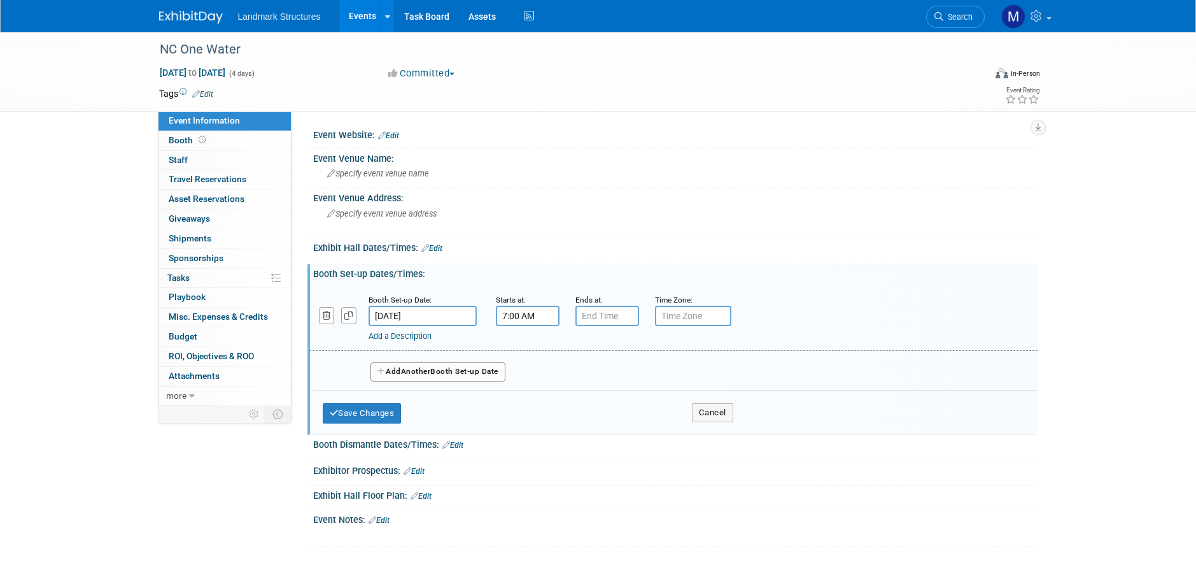
click at [519, 316] on input "7:00 AM" at bounding box center [528, 316] width 64 height 20
click at [529, 374] on span "07" at bounding box center [525, 374] width 24 height 23
click at [528, 421] on td "08" at bounding box center [519, 416] width 41 height 34
type input "8:00 AM"
click at [600, 313] on input "7:00 PM" at bounding box center [607, 316] width 64 height 20
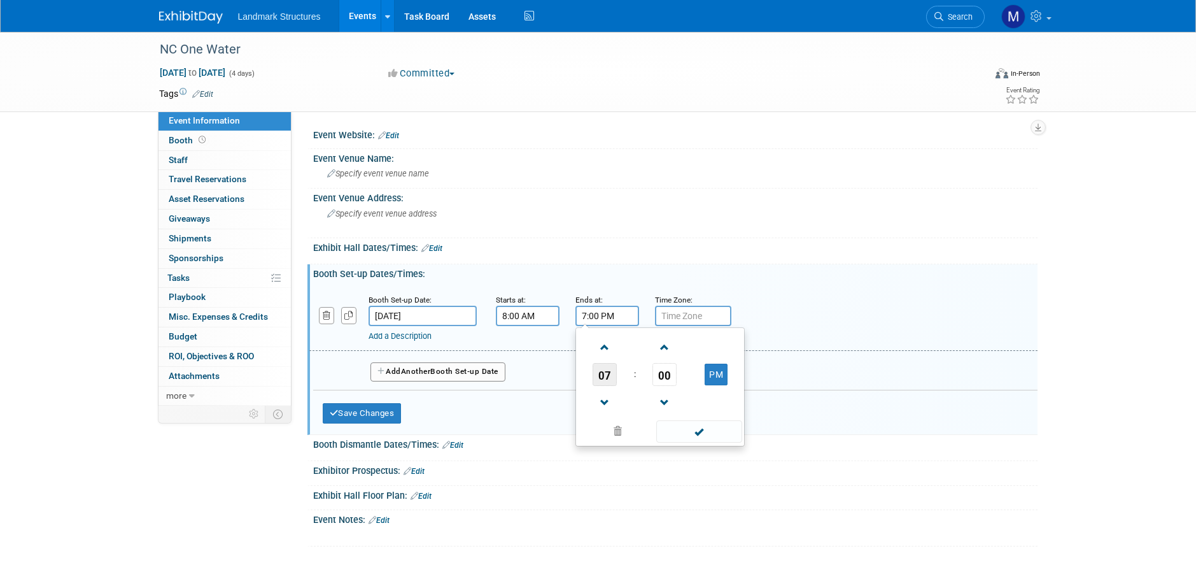
click at [607, 379] on span "07" at bounding box center [605, 374] width 24 height 23
click at [716, 351] on td "03" at bounding box center [721, 347] width 41 height 34
click at [664, 377] on span "00" at bounding box center [665, 374] width 24 height 23
click at [686, 381] on td "30" at bounding box center [680, 382] width 41 height 34
type input "3:30 PM"
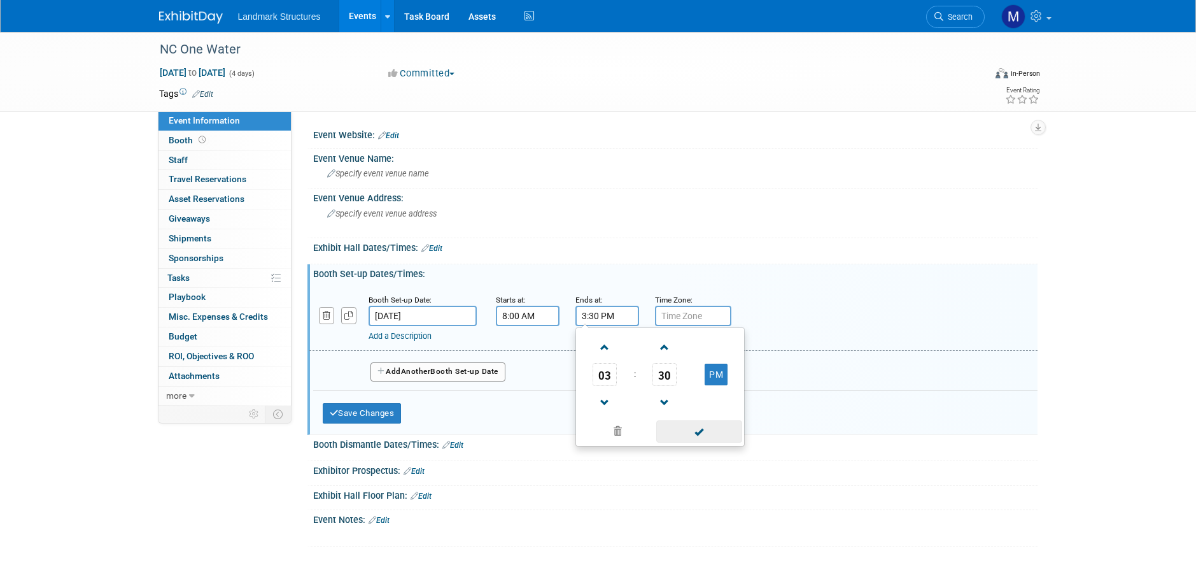
click at [701, 429] on span at bounding box center [699, 431] width 86 height 22
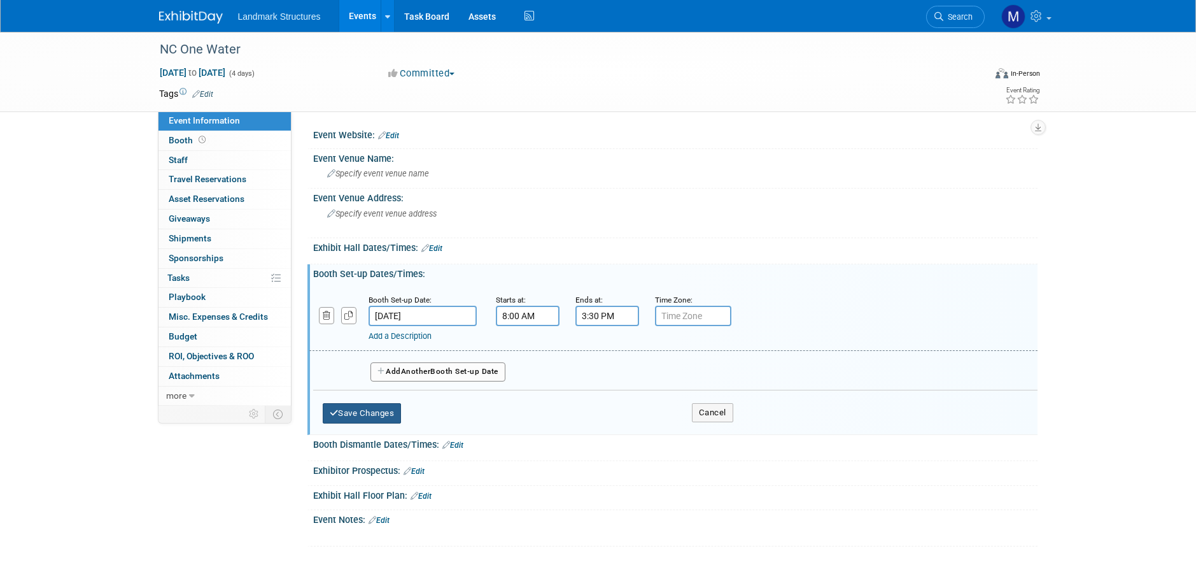
click at [390, 417] on button "Save Changes" at bounding box center [362, 413] width 79 height 20
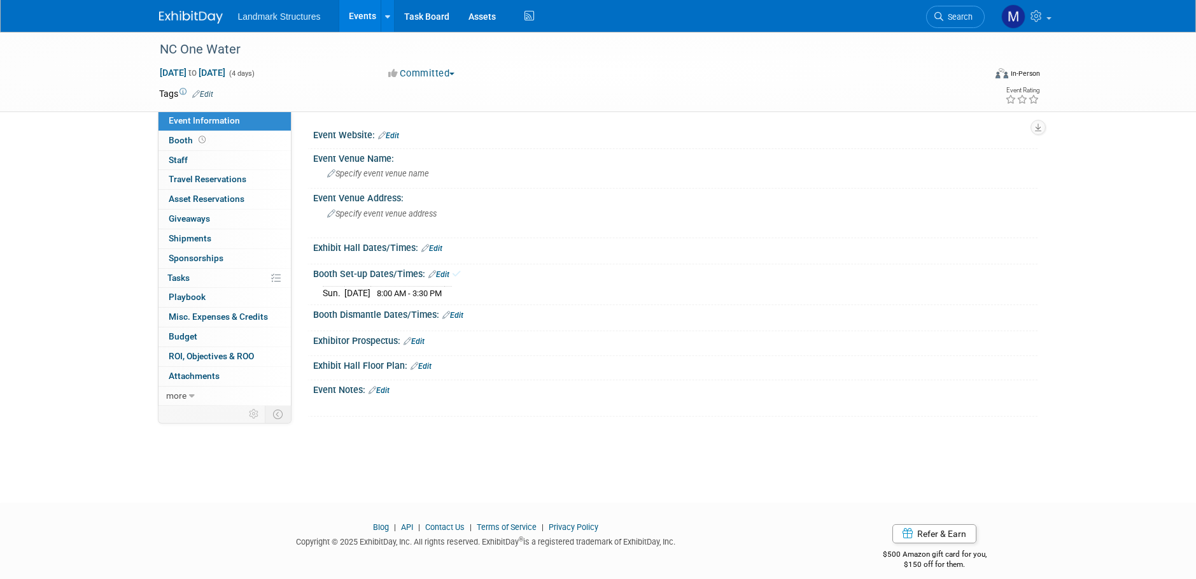
click at [455, 315] on link "Edit" at bounding box center [452, 315] width 21 height 9
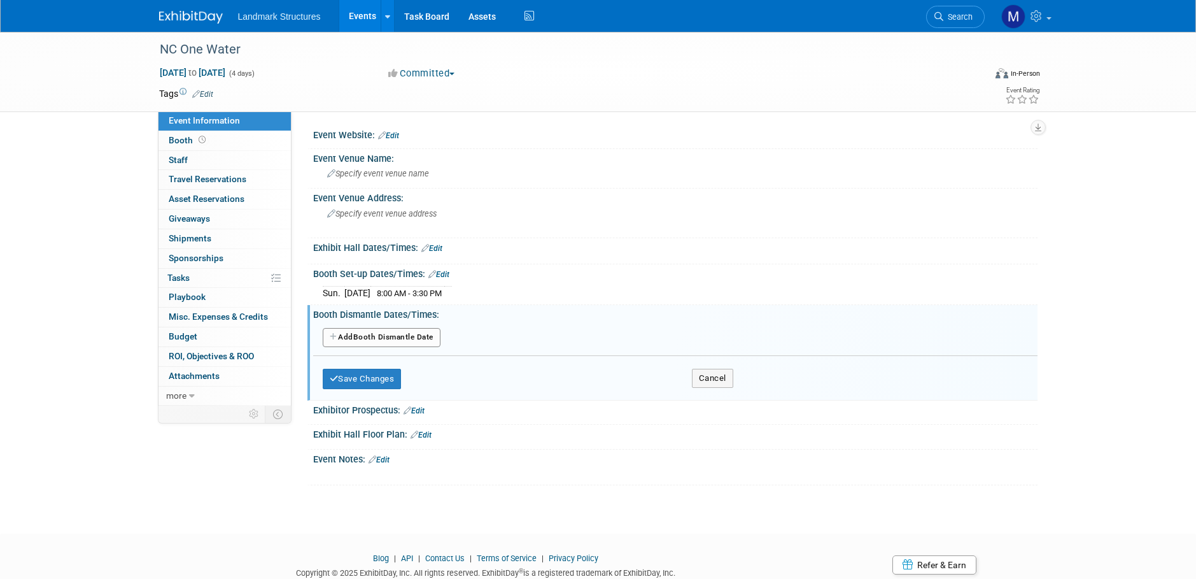
click at [407, 339] on button "Add Another Booth Dismantle Date" at bounding box center [382, 337] width 118 height 19
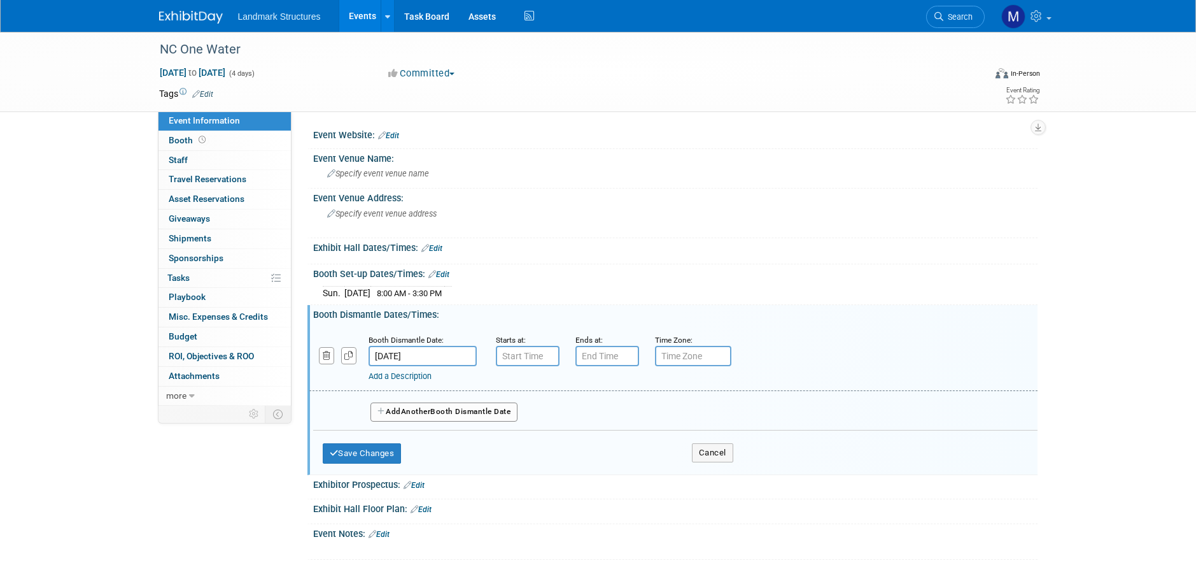
click at [435, 356] on input "[DATE]" at bounding box center [423, 356] width 108 height 20
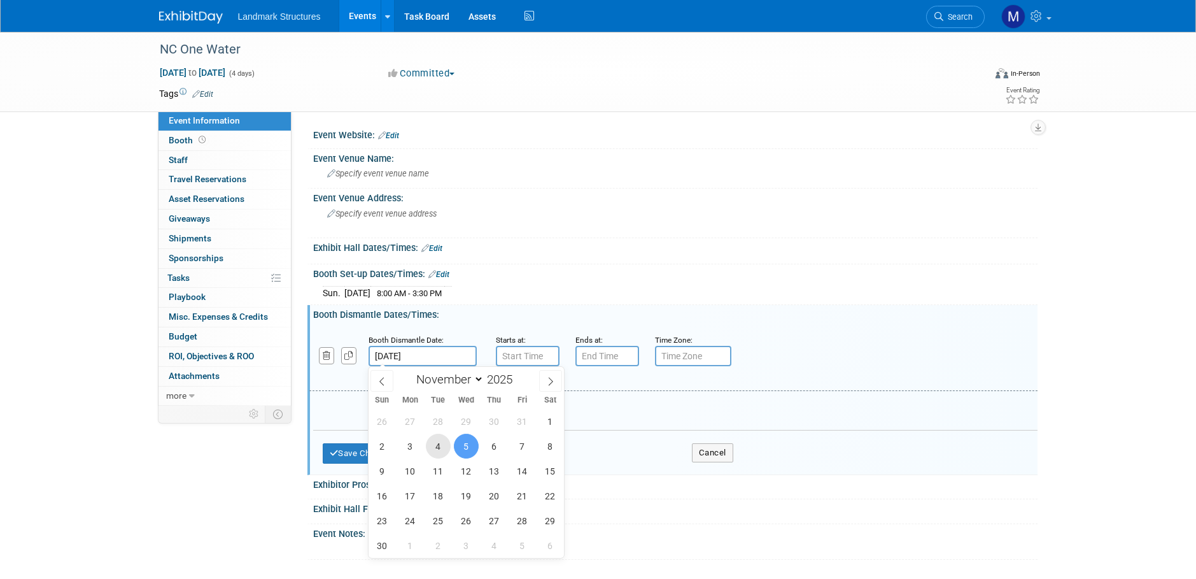
click at [444, 446] on span "4" at bounding box center [438, 446] width 25 height 25
type input "[DATE]"
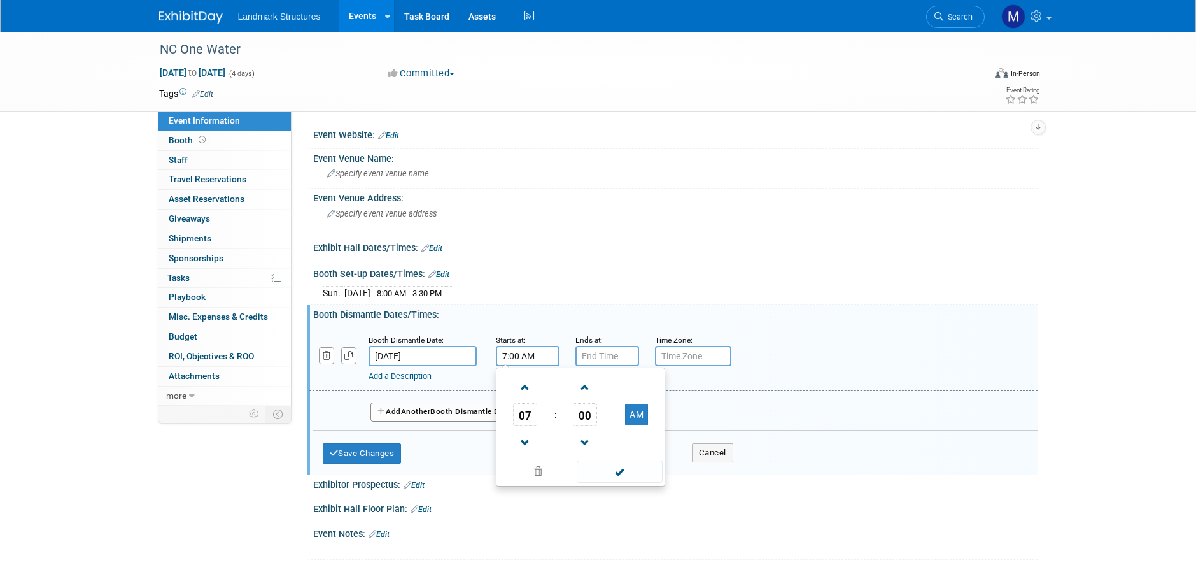
click at [522, 357] on input "7:00 AM" at bounding box center [528, 356] width 64 height 20
click at [523, 409] on span "07" at bounding box center [525, 414] width 24 height 23
click at [523, 426] on td "04" at bounding box center [519, 422] width 41 height 34
click at [582, 414] on span "00" at bounding box center [585, 414] width 24 height 23
click at [595, 423] on td "30" at bounding box center [601, 422] width 41 height 34
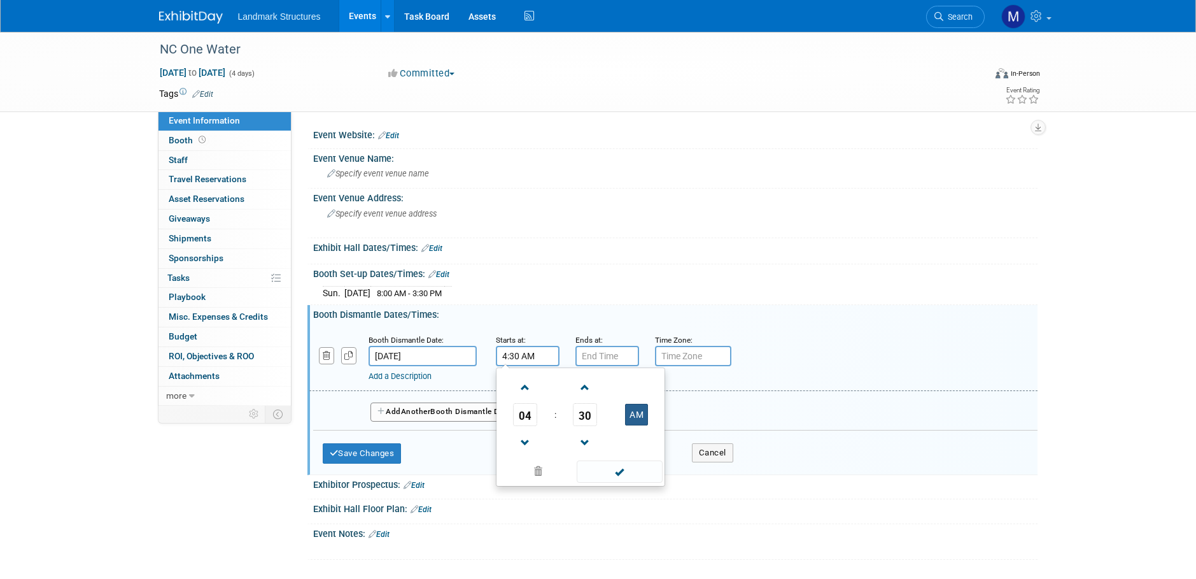
click at [628, 416] on button "AM" at bounding box center [636, 415] width 23 height 22
type input "4:30 PM"
click at [598, 359] on input "7:00 PM" at bounding box center [607, 356] width 64 height 20
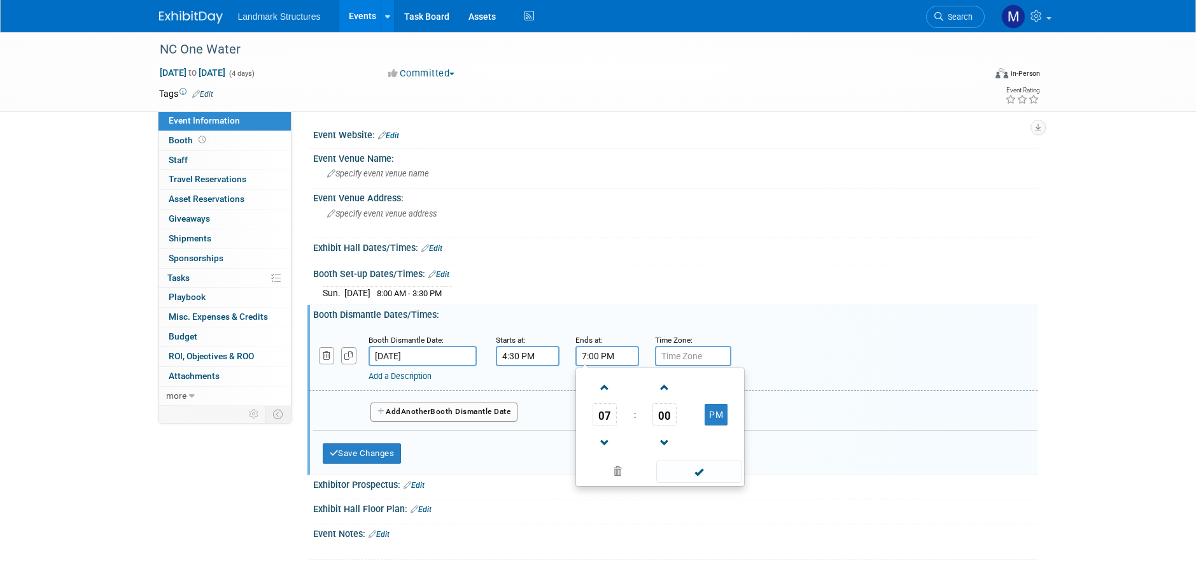
click at [598, 416] on span "07" at bounding box center [605, 414] width 24 height 23
click at [672, 421] on td "06" at bounding box center [680, 422] width 41 height 34
click at [667, 415] on span "00" at bounding box center [665, 414] width 24 height 23
click at [677, 423] on td "30" at bounding box center [680, 422] width 41 height 34
type input "6:30 PM"
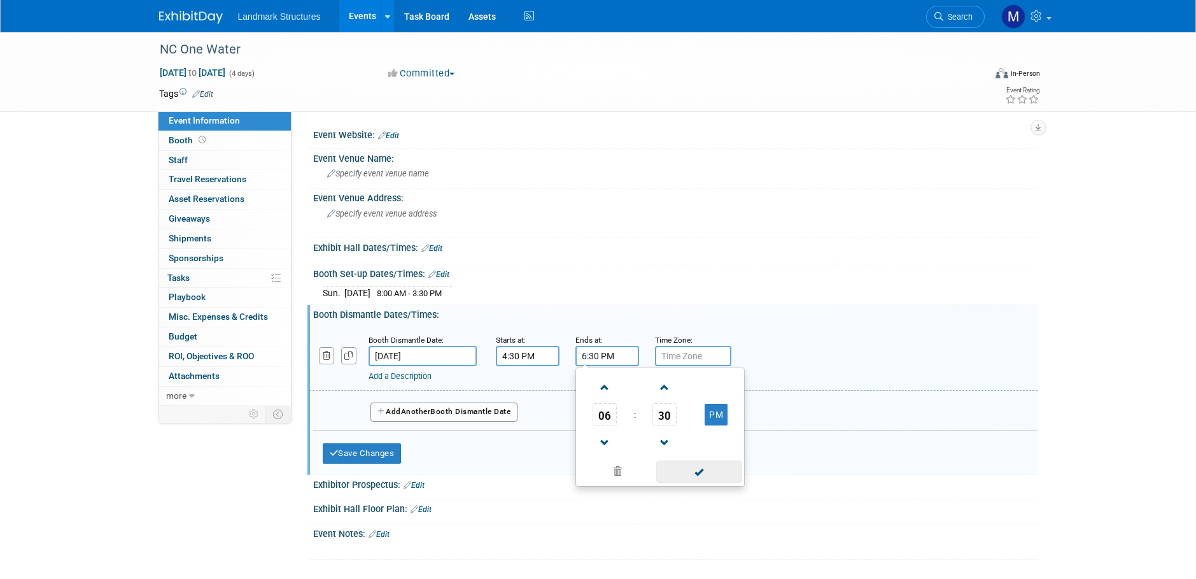
click at [704, 467] on span at bounding box center [699, 471] width 86 height 22
click at [390, 453] on button "Save Changes" at bounding box center [362, 453] width 79 height 20
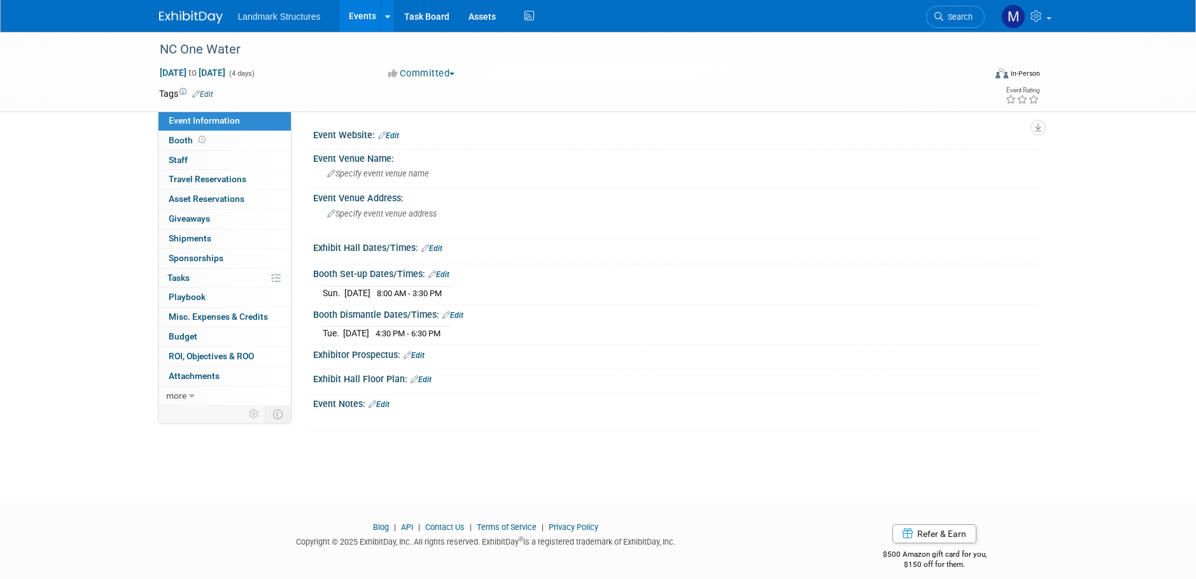
click at [373, 10] on link "Events" at bounding box center [362, 16] width 46 height 32
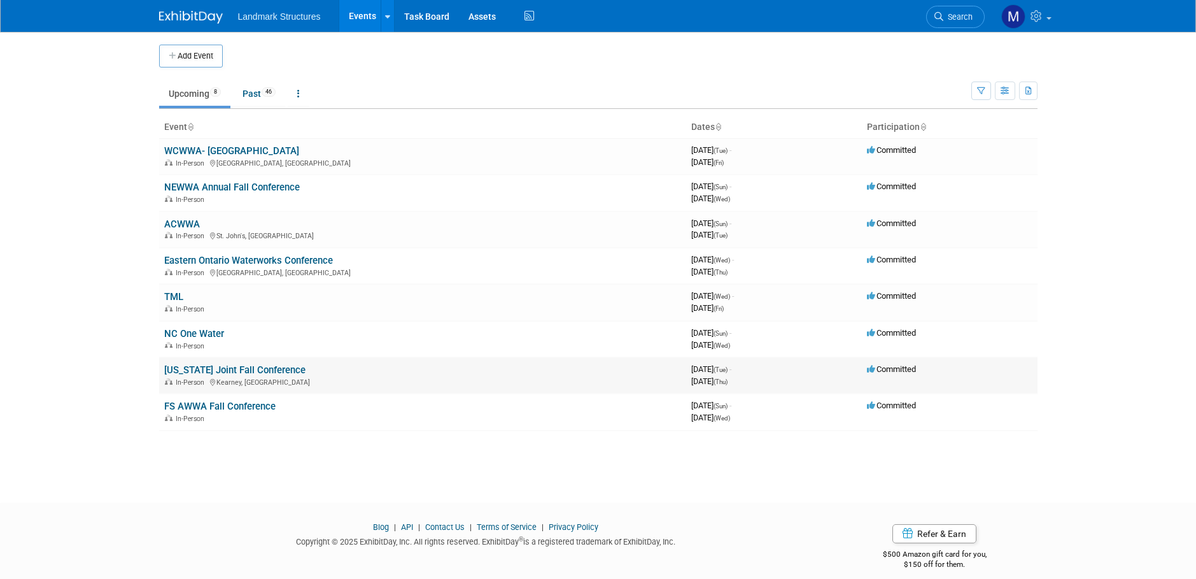
click at [199, 368] on link "[US_STATE] Joint Fall Conference" at bounding box center [234, 369] width 141 height 11
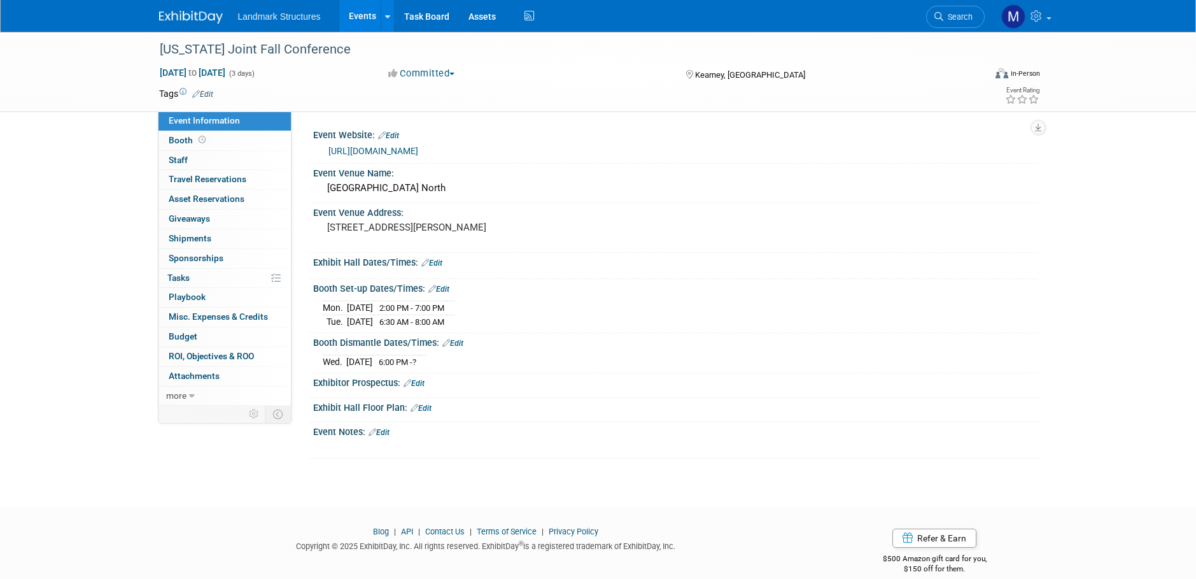
click at [439, 262] on link "Edit" at bounding box center [431, 262] width 21 height 9
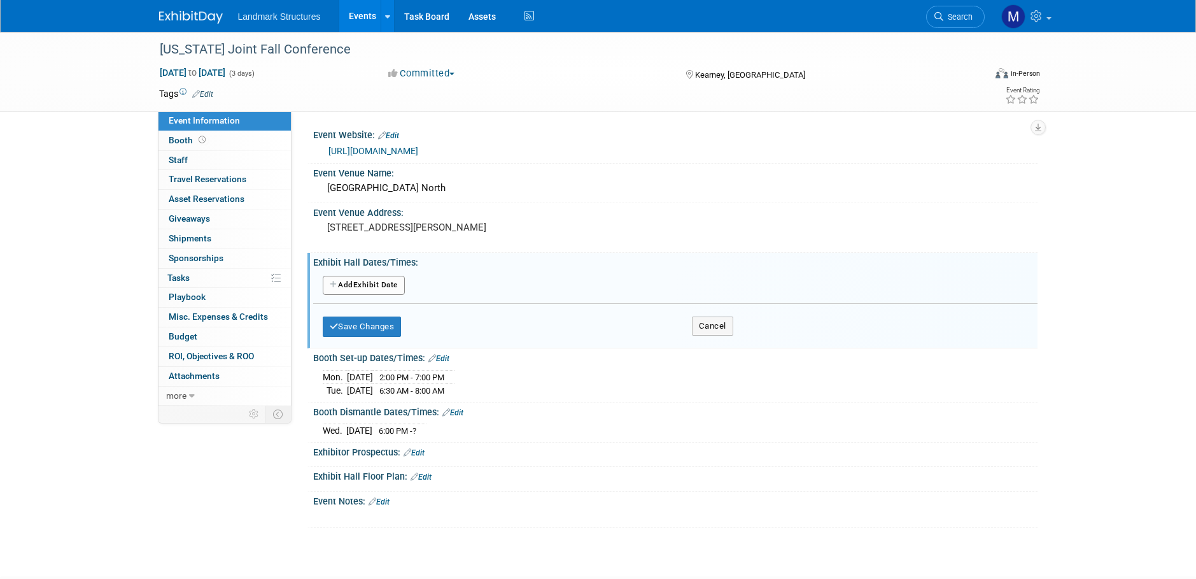
click at [388, 286] on button "Add Another Exhibit Date" at bounding box center [364, 285] width 82 height 19
select select "10"
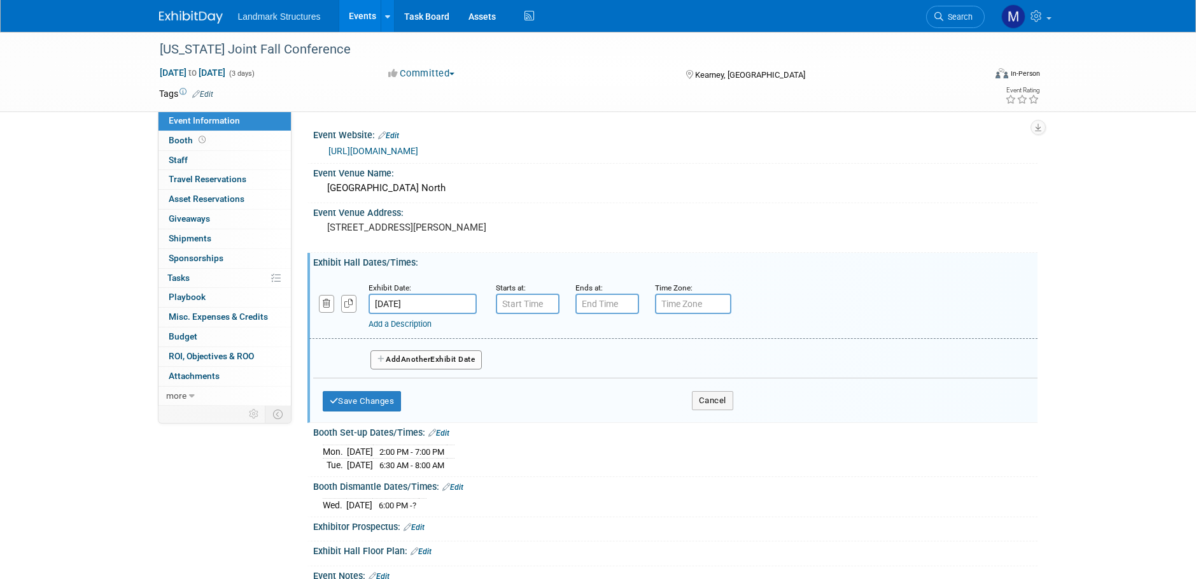
click at [435, 307] on input "[DATE]" at bounding box center [423, 303] width 108 height 20
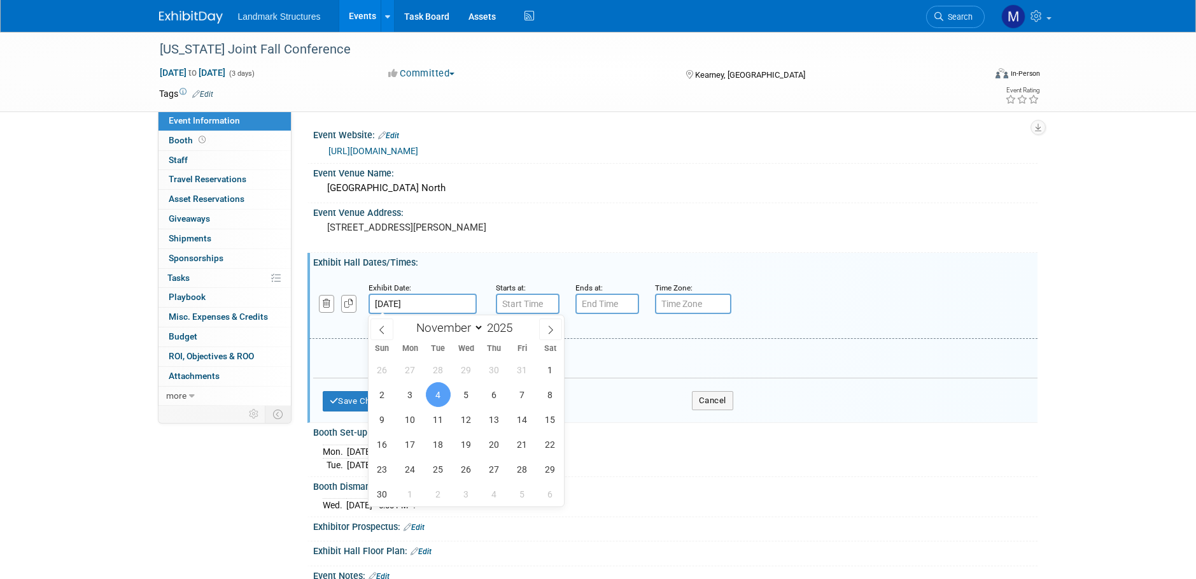
click at [435, 395] on span "4" at bounding box center [438, 394] width 25 height 25
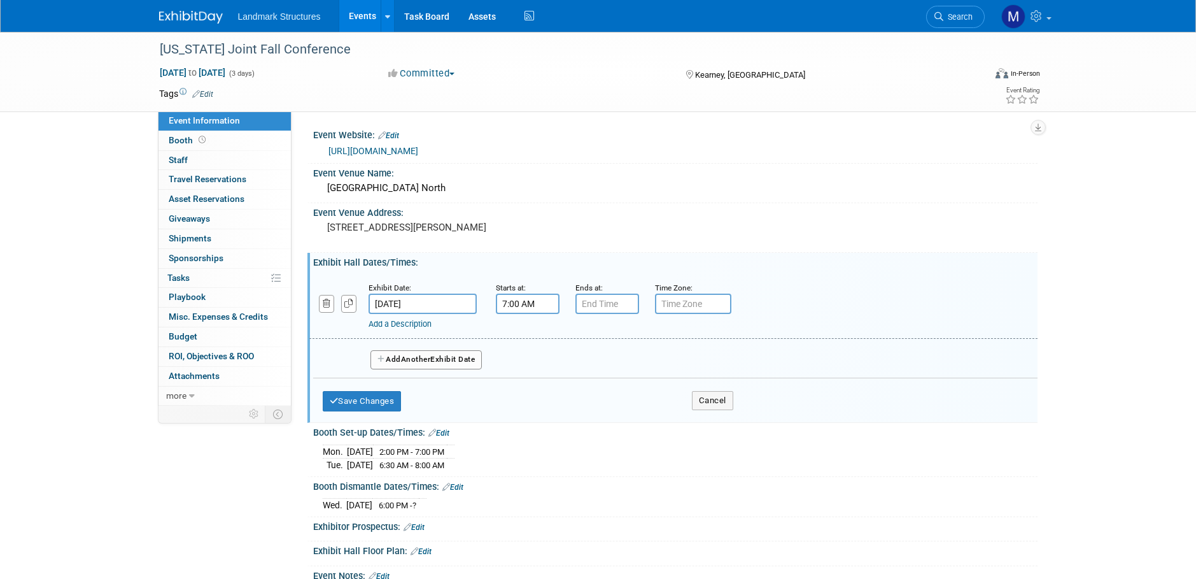
click at [526, 304] on input "7:00 AM" at bounding box center [528, 303] width 64 height 20
click at [529, 370] on span "07" at bounding box center [525, 362] width 24 height 23
click at [523, 401] on td "08" at bounding box center [519, 404] width 41 height 34
type input "8:00 AM"
drag, startPoint x: 617, startPoint y: 420, endPoint x: 604, endPoint y: 392, distance: 30.8
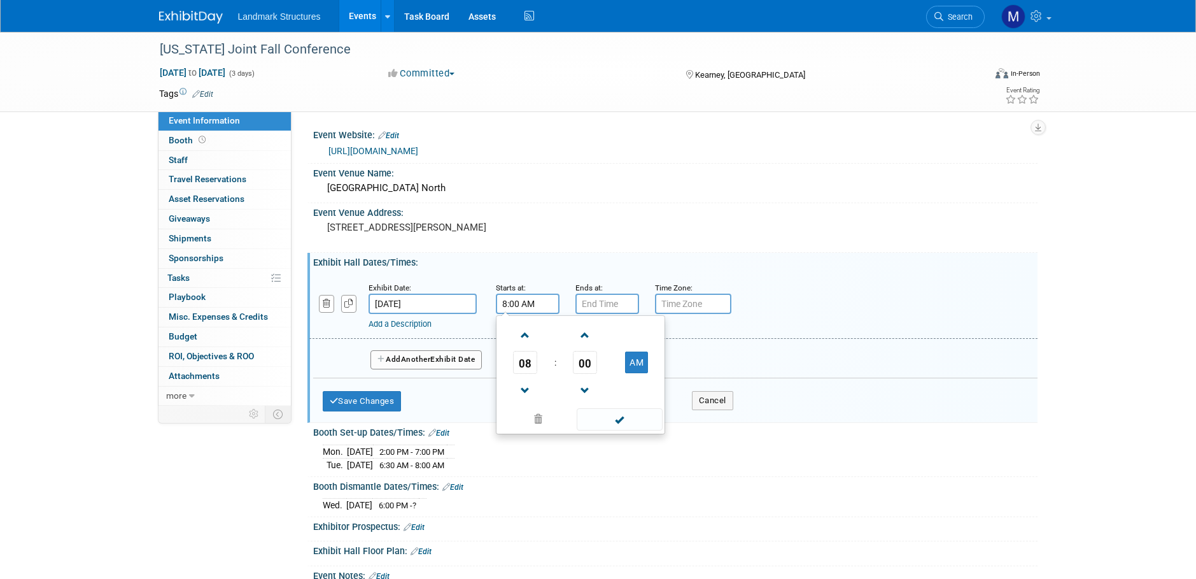
click at [616, 420] on span at bounding box center [620, 419] width 86 height 22
click at [604, 307] on input "7:00 PM" at bounding box center [607, 303] width 64 height 20
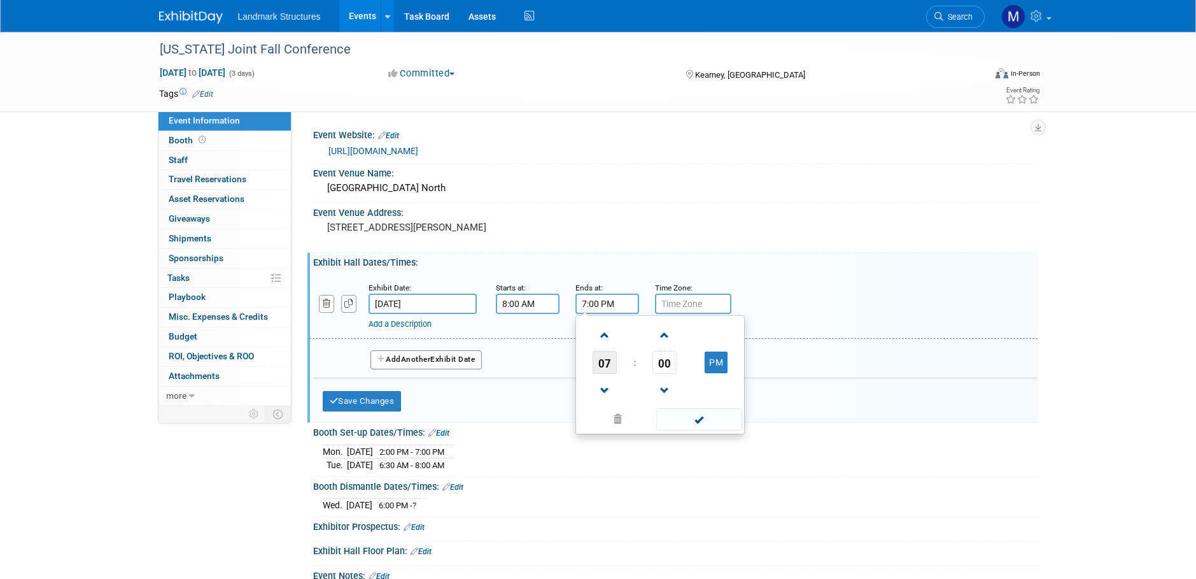
click at [611, 366] on span "07" at bounding box center [605, 362] width 24 height 23
click at [682, 376] on td "06" at bounding box center [680, 370] width 41 height 34
type input "6:00 PM"
click at [700, 418] on span at bounding box center [699, 419] width 86 height 22
click at [380, 402] on button "Save Changes" at bounding box center [362, 401] width 79 height 20
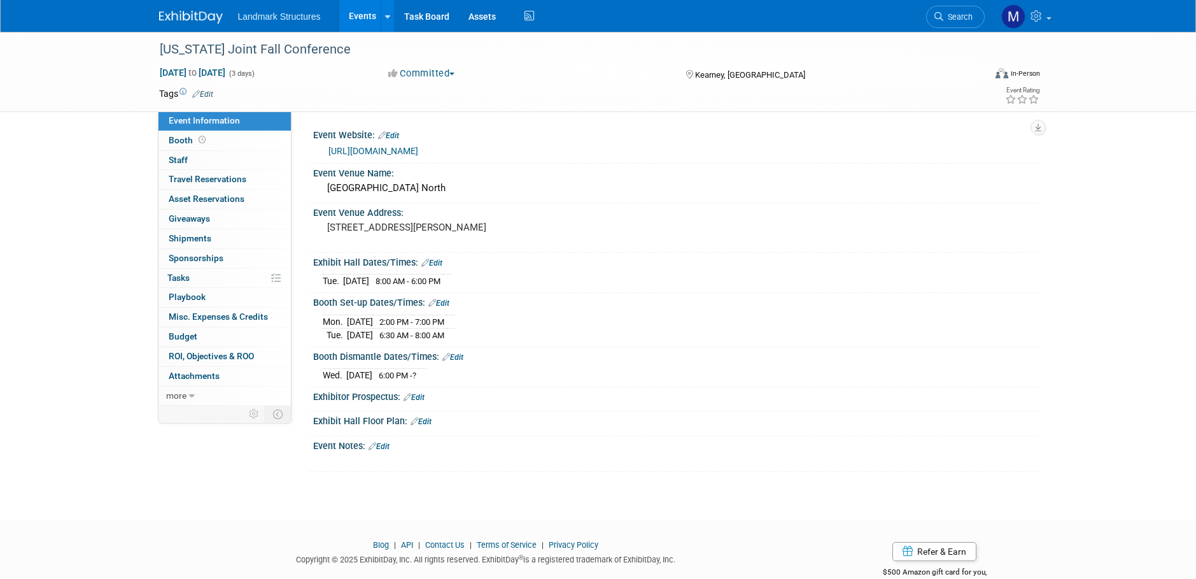
click at [437, 264] on link "Edit" at bounding box center [431, 262] width 21 height 9
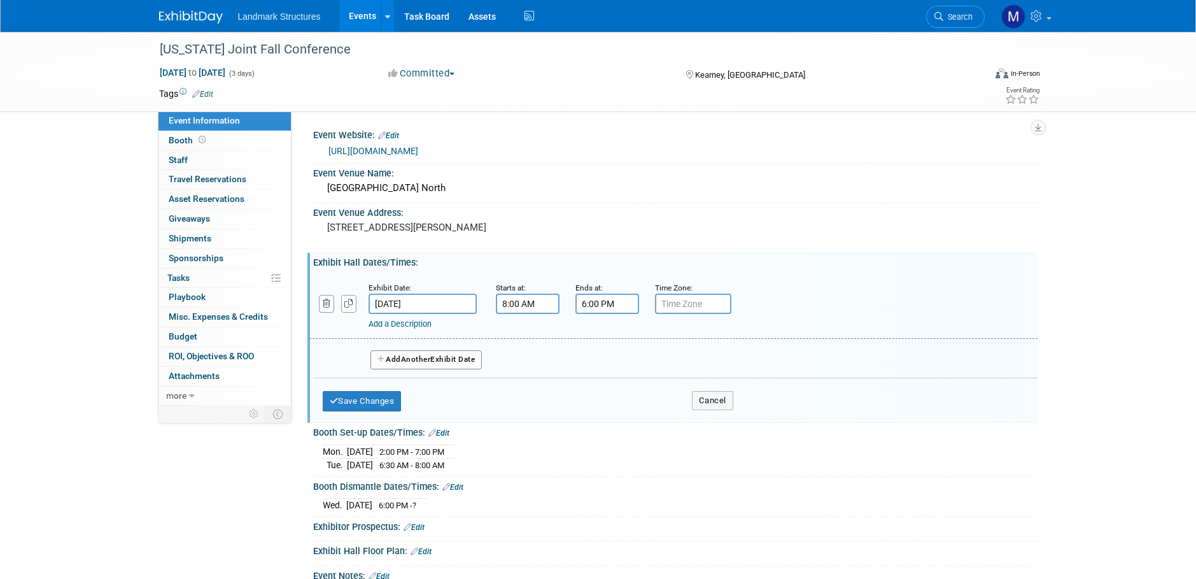
click at [436, 357] on button "Add Another Exhibit Date" at bounding box center [426, 359] width 112 height 19
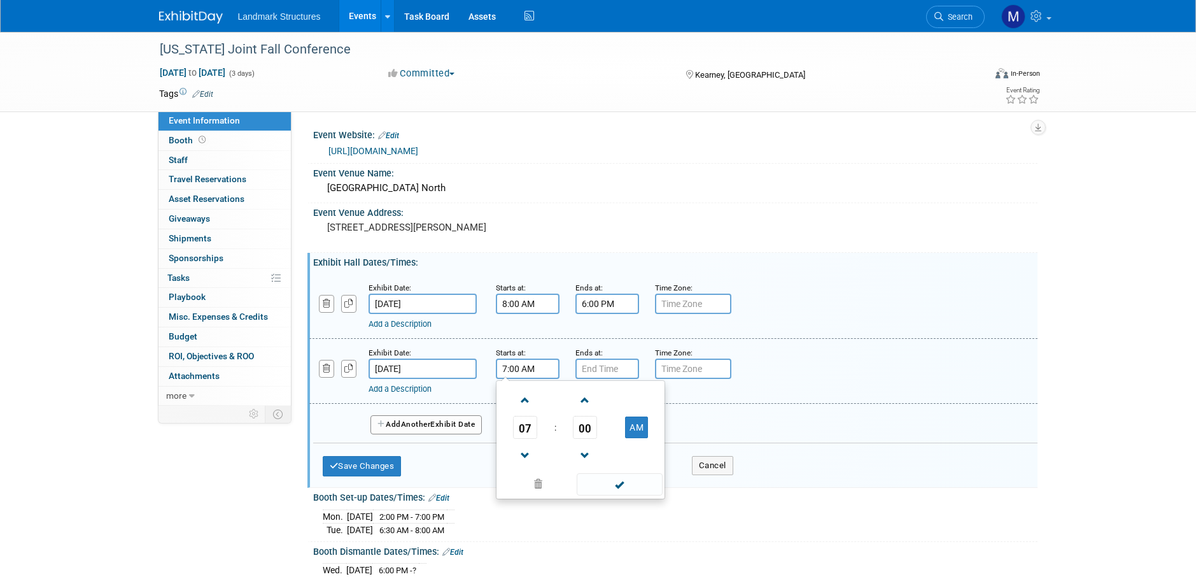
click at [527, 369] on input "7:00 AM" at bounding box center [528, 368] width 64 height 20
click at [530, 427] on span "07" at bounding box center [525, 427] width 24 height 23
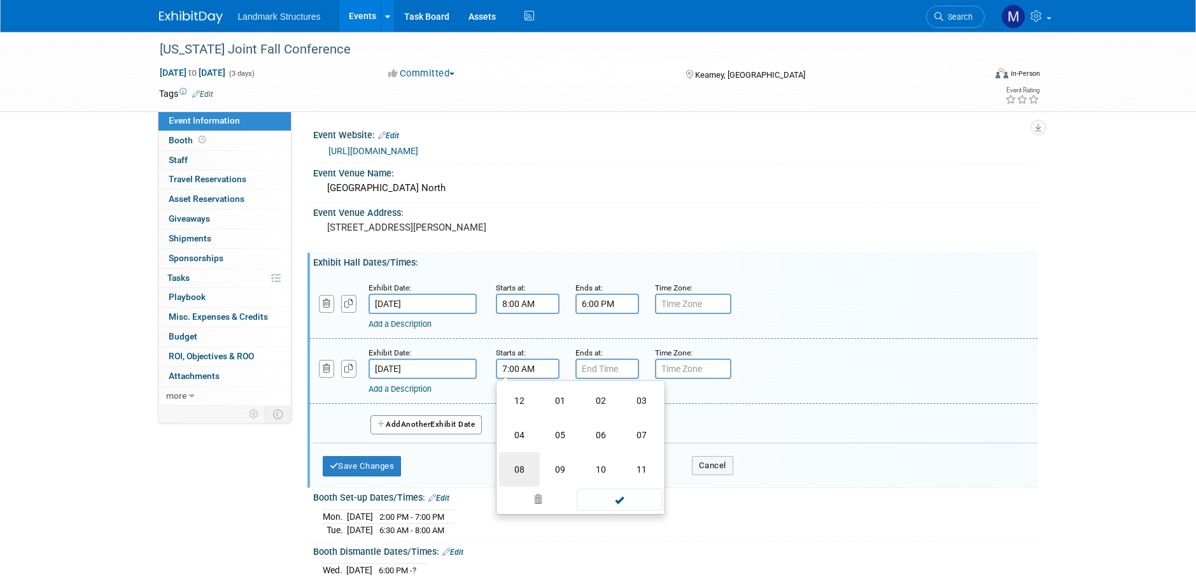
click at [522, 477] on td "08" at bounding box center [519, 469] width 41 height 34
type input "8:00 AM"
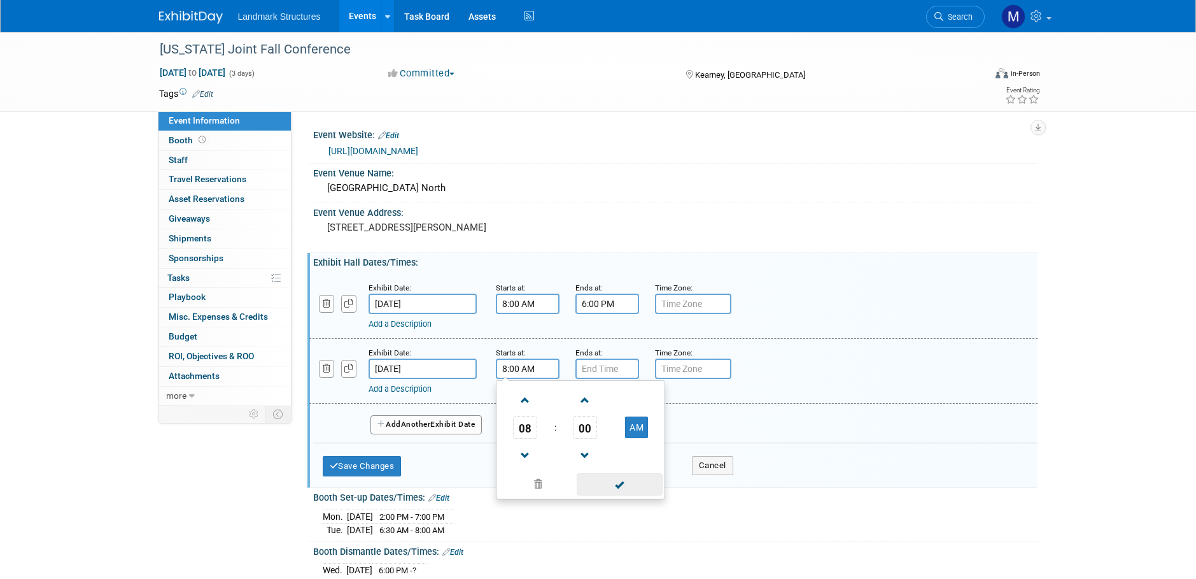
click at [631, 486] on span at bounding box center [620, 484] width 86 height 22
click at [616, 367] on input "7:00 PM" at bounding box center [607, 368] width 64 height 20
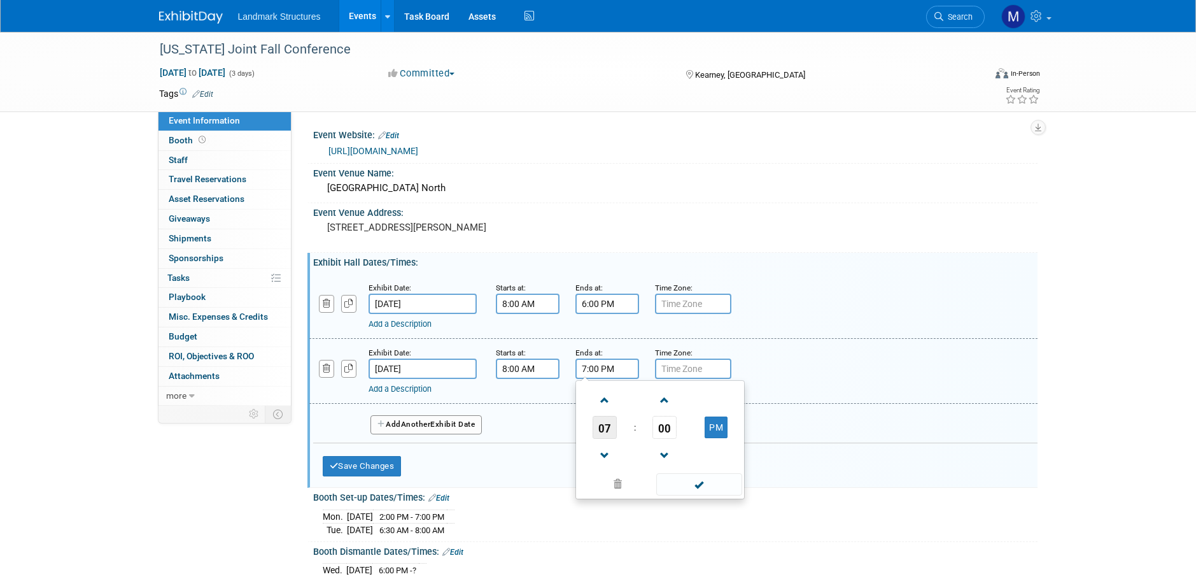
click at [610, 430] on span "07" at bounding box center [605, 427] width 24 height 23
click at [679, 439] on td "06" at bounding box center [680, 435] width 41 height 34
type input "6:00 PM"
click at [699, 485] on span at bounding box center [699, 484] width 86 height 22
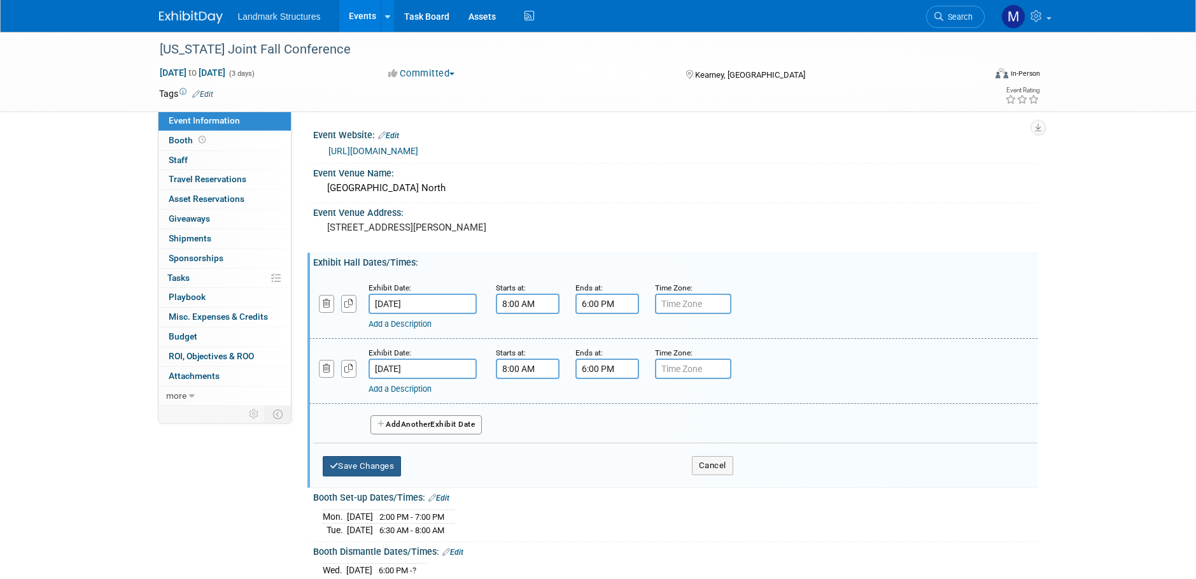
click at [358, 469] on button "Save Changes" at bounding box center [362, 466] width 79 height 20
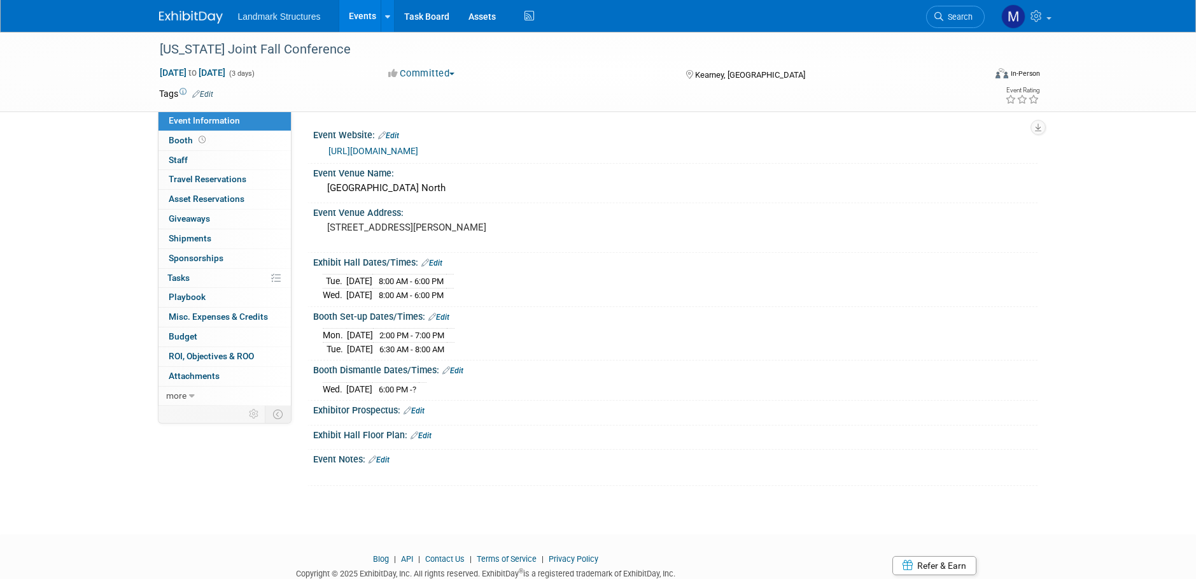
click at [370, 22] on link "Events" at bounding box center [362, 16] width 46 height 32
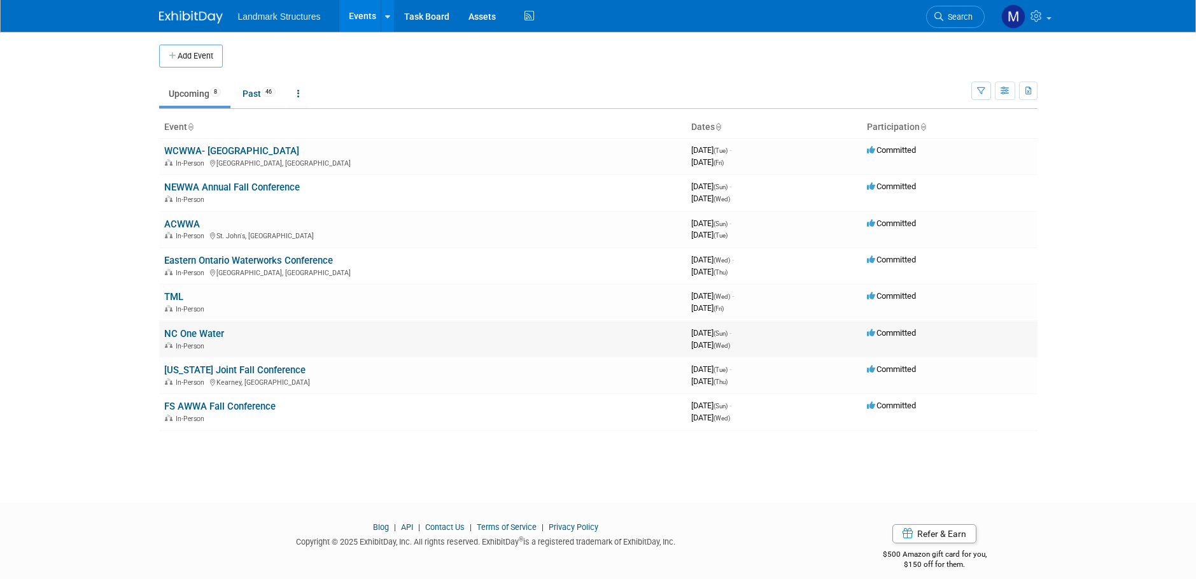
click at [197, 344] on span "In-Person" at bounding box center [192, 346] width 32 height 8
click at [199, 335] on link "NC One Water" at bounding box center [194, 333] width 60 height 11
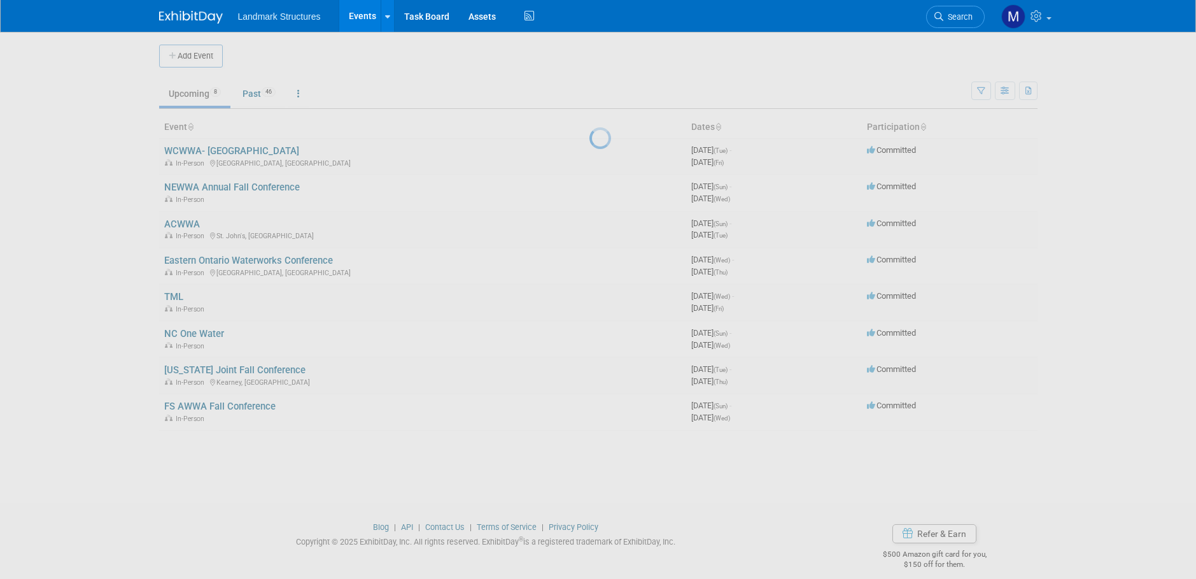
click at [589, 335] on div at bounding box center [598, 289] width 18 height 579
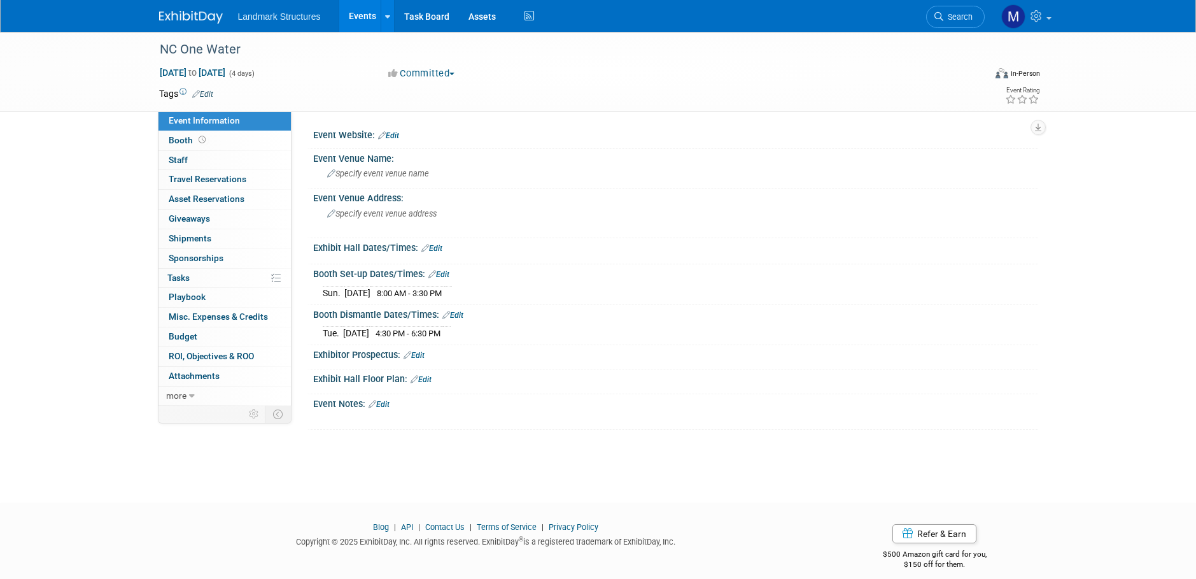
click at [433, 250] on link "Edit" at bounding box center [431, 248] width 21 height 9
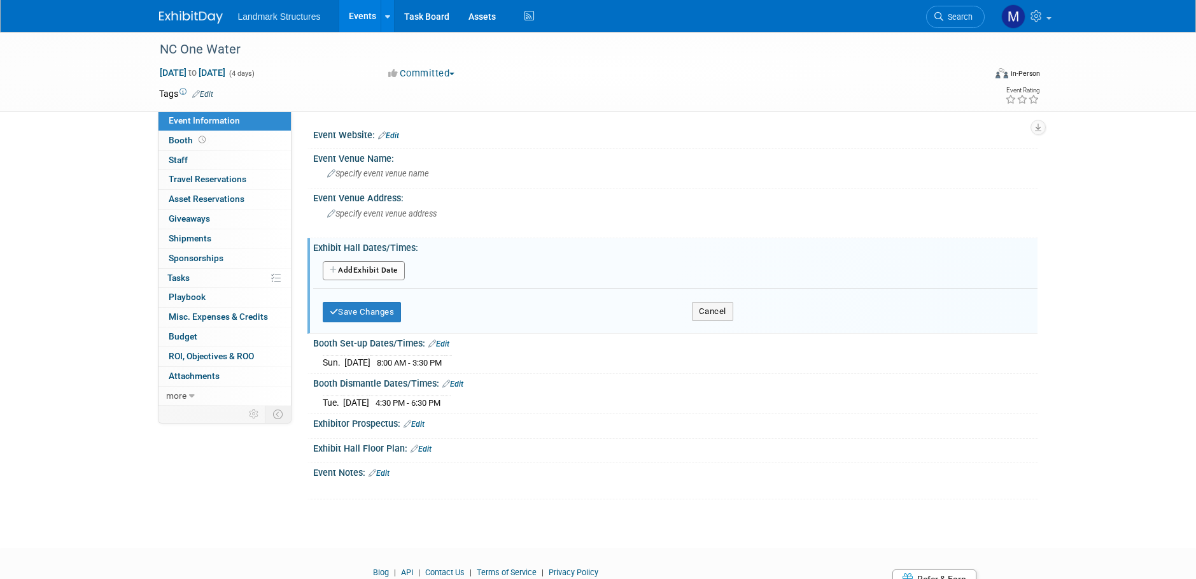
click at [381, 271] on button "Add Another Exhibit Date" at bounding box center [364, 270] width 82 height 19
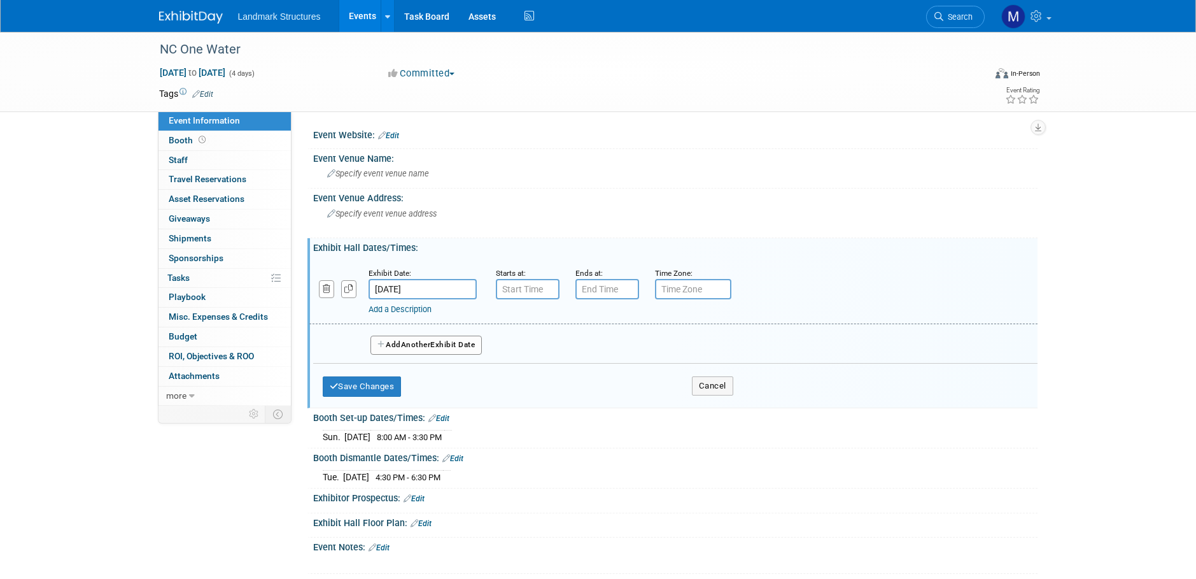
click at [423, 292] on input "[DATE]" at bounding box center [423, 289] width 108 height 20
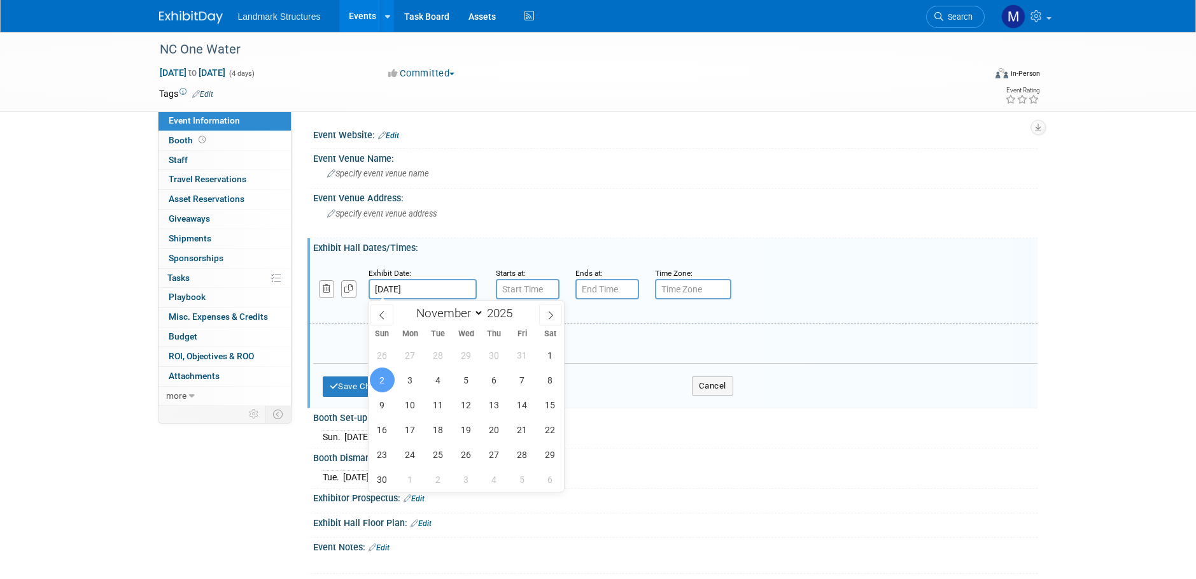
click at [382, 381] on span "2" at bounding box center [382, 379] width 25 height 25
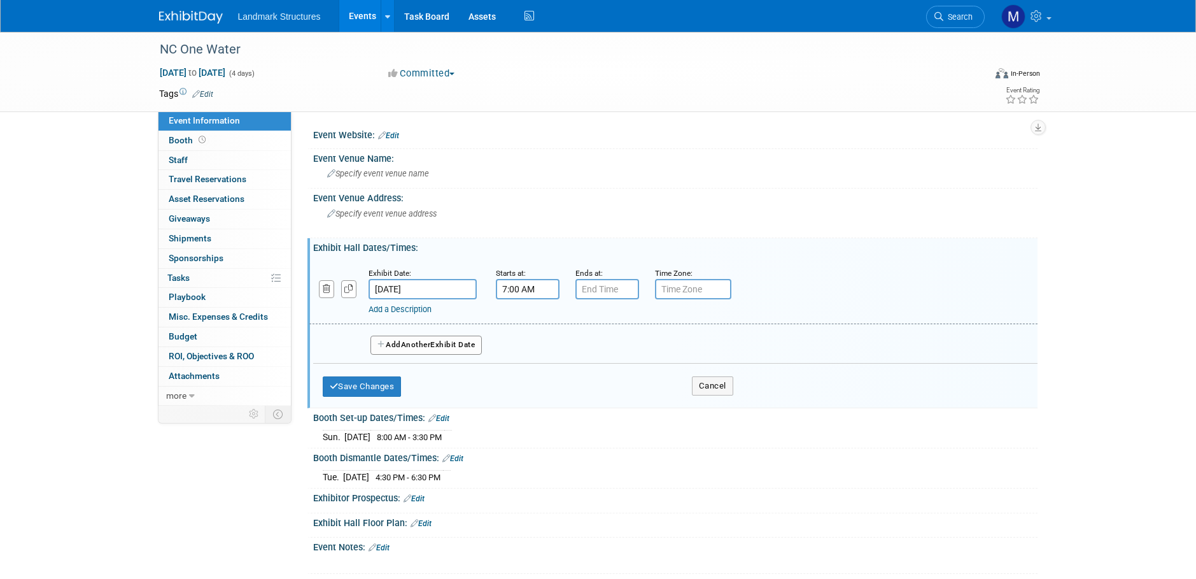
click at [504, 289] on input "7:00 AM" at bounding box center [528, 289] width 64 height 20
click at [520, 348] on span "07" at bounding box center [525, 347] width 24 height 23
click at [524, 357] on td "04" at bounding box center [519, 355] width 41 height 34
type input "4:00 AM"
click at [602, 288] on input "7:00 PM" at bounding box center [607, 289] width 64 height 20
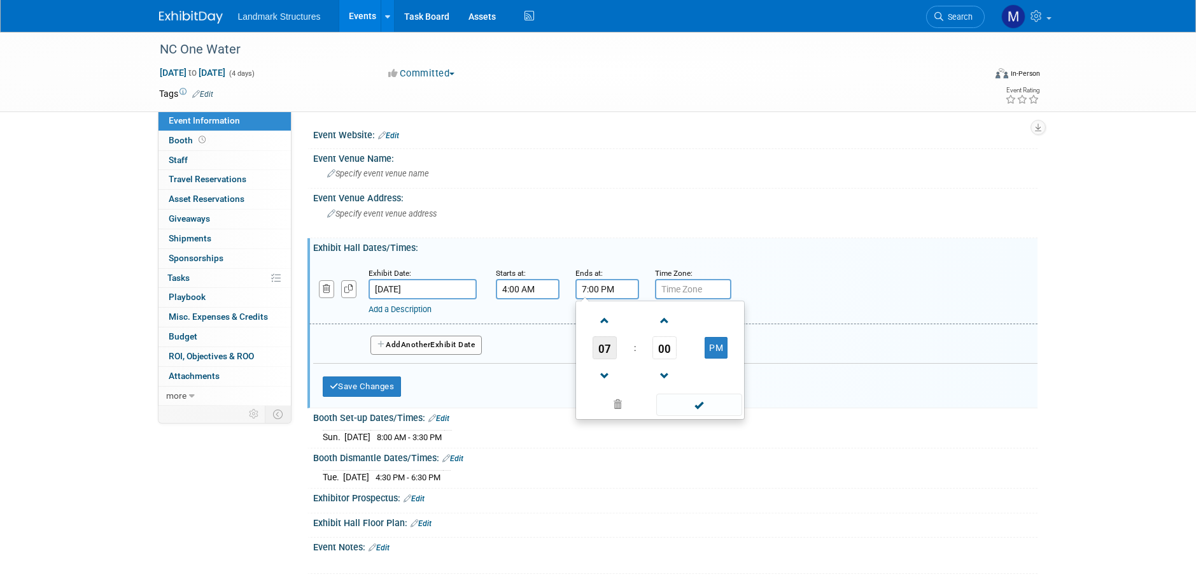
click at [606, 351] on span "07" at bounding box center [605, 347] width 24 height 23
click at [691, 351] on td "06" at bounding box center [680, 355] width 41 height 34
click at [665, 349] on span "00" at bounding box center [665, 347] width 24 height 23
click at [684, 355] on td "30" at bounding box center [680, 355] width 41 height 34
type input "6:30 PM"
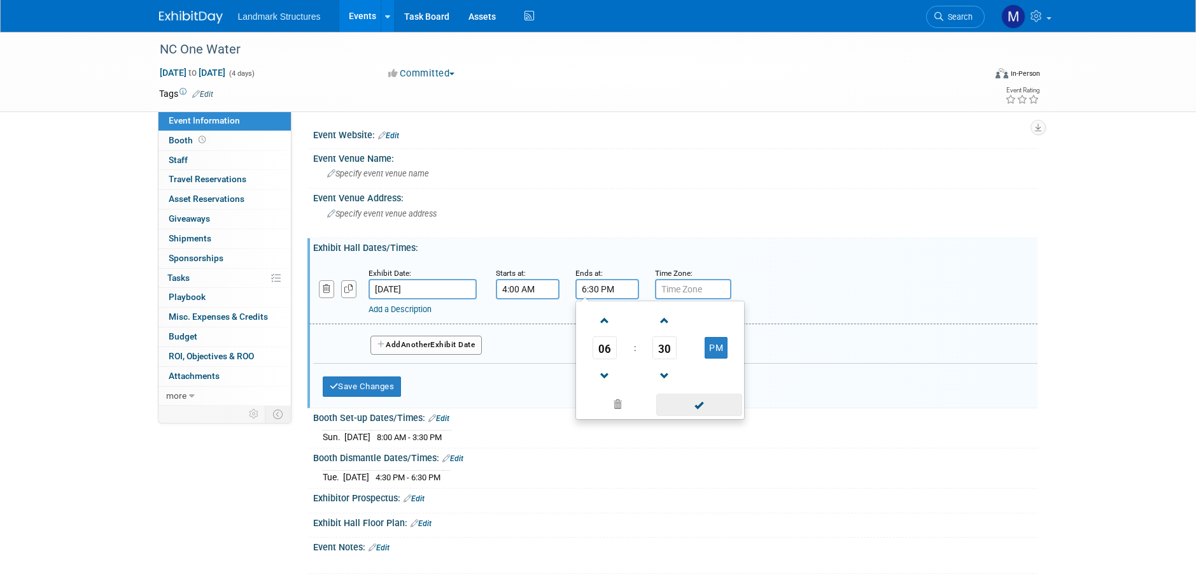
click at [711, 409] on span at bounding box center [699, 404] width 86 height 22
click at [430, 348] on span "Another" at bounding box center [416, 344] width 30 height 9
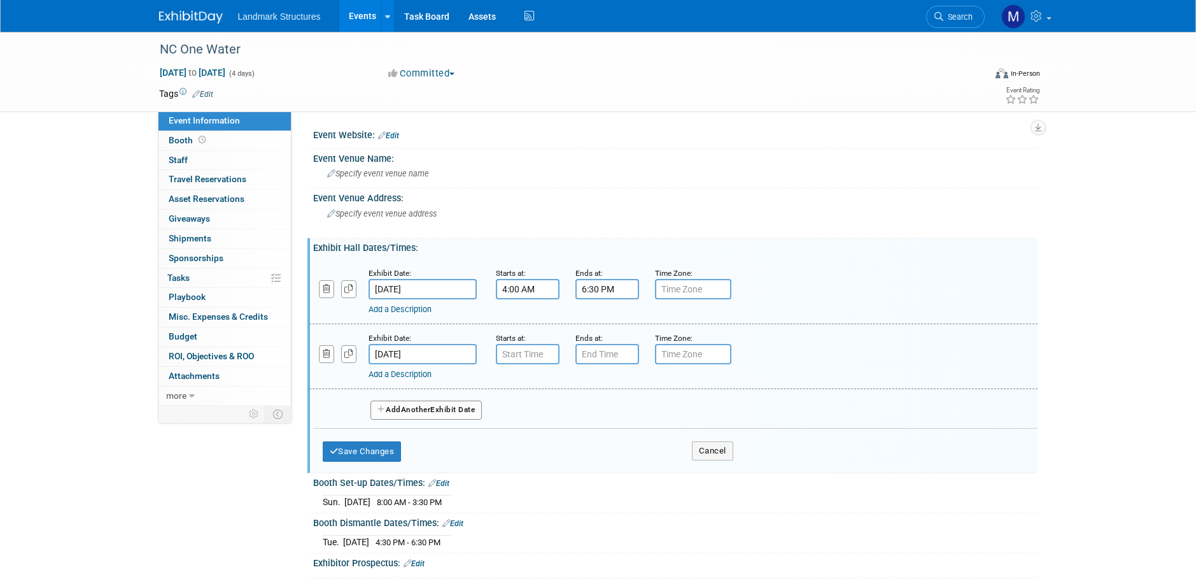
type input "7:00 AM"
click at [536, 361] on input "7:00 AM" at bounding box center [528, 354] width 64 height 20
click at [608, 357] on input "7:00 PM" at bounding box center [607, 354] width 64 height 20
click at [603, 409] on span "07" at bounding box center [605, 412] width 24 height 23
click at [690, 420] on td "06" at bounding box center [680, 420] width 41 height 34
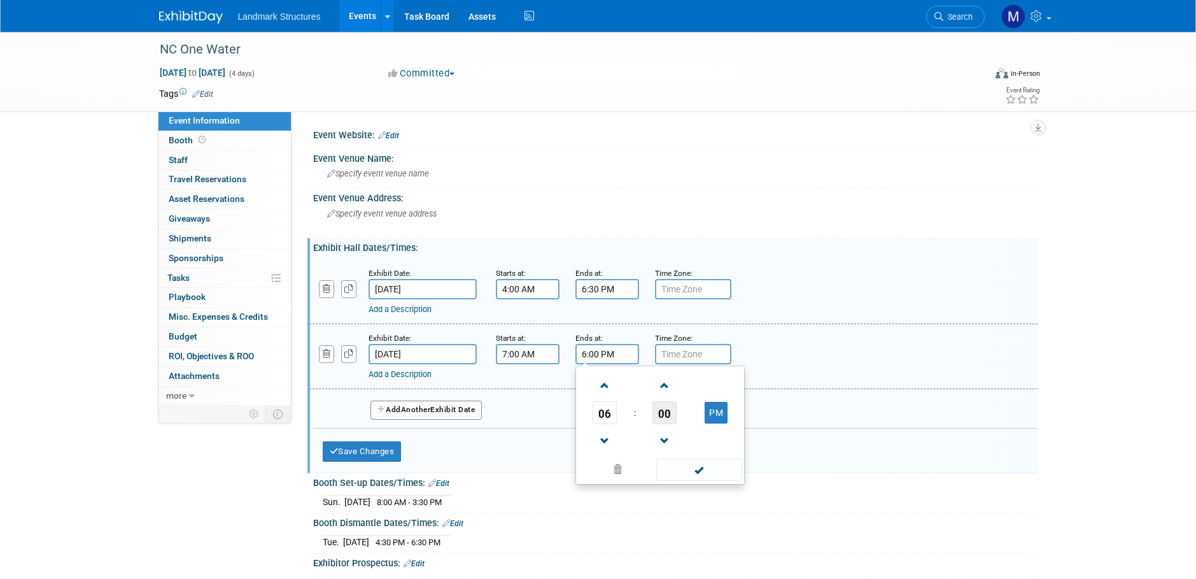
click at [665, 414] on span "00" at bounding box center [665, 412] width 24 height 23
click at [681, 416] on td "30" at bounding box center [680, 420] width 41 height 34
type input "6:30 PM"
click at [711, 475] on span at bounding box center [699, 469] width 86 height 22
click at [425, 409] on span "Another" at bounding box center [416, 409] width 30 height 9
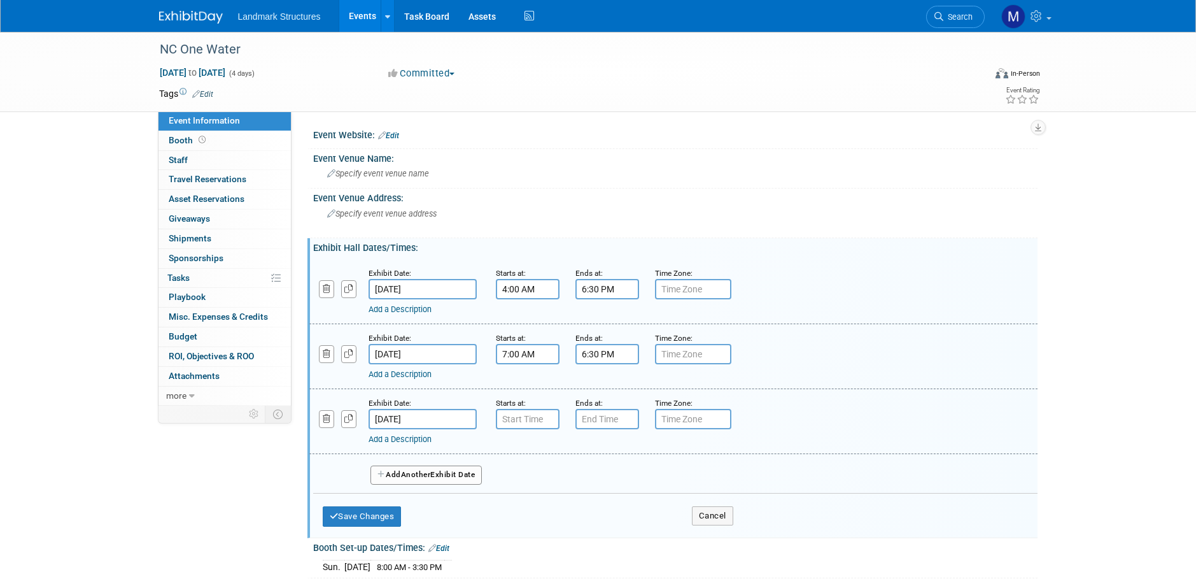
type input "7:00 AM"
click at [525, 419] on input "7:00 AM" at bounding box center [528, 419] width 64 height 20
click at [609, 422] on input "7:00 PM" at bounding box center [607, 419] width 64 height 20
click at [610, 481] on span "07" at bounding box center [605, 477] width 24 height 23
click at [637, 485] on td "05" at bounding box center [639, 485] width 41 height 34
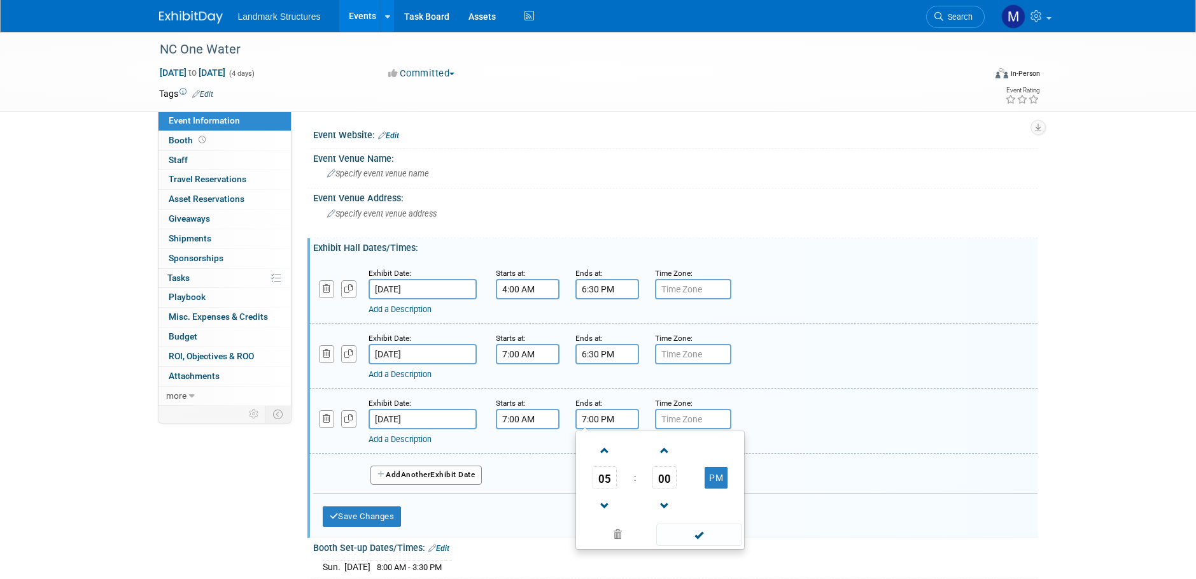
type input "5:00 PM"
click at [693, 533] on span at bounding box center [699, 534] width 86 height 22
click at [380, 519] on button "Save Changes" at bounding box center [362, 516] width 79 height 20
